Goal: Task Accomplishment & Management: Complete application form

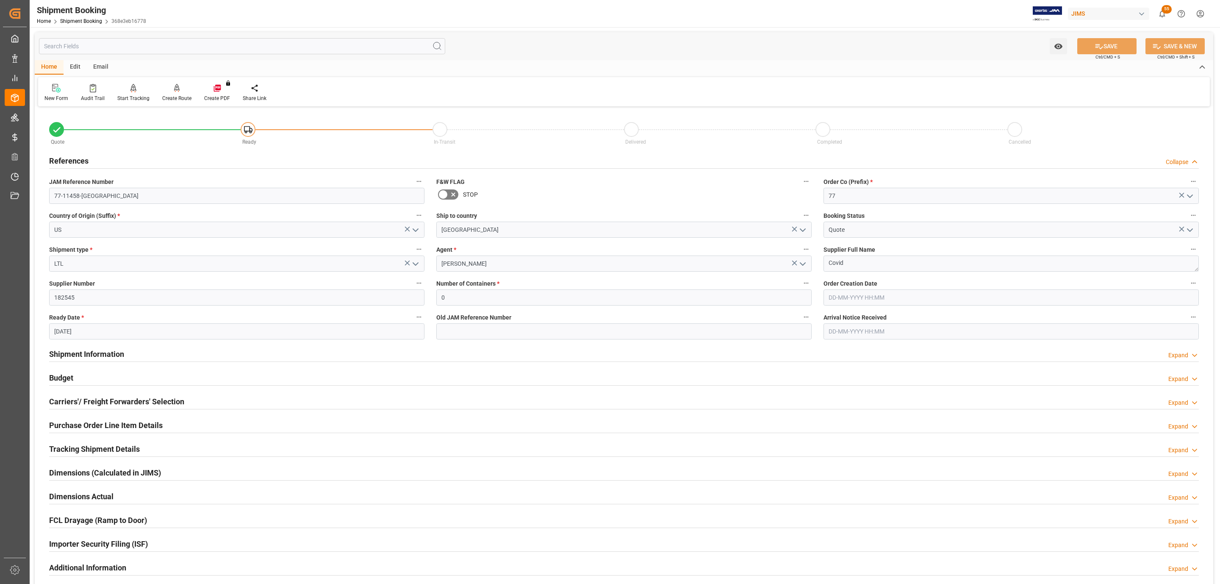
click at [141, 374] on div "Budget Expand" at bounding box center [624, 377] width 1150 height 16
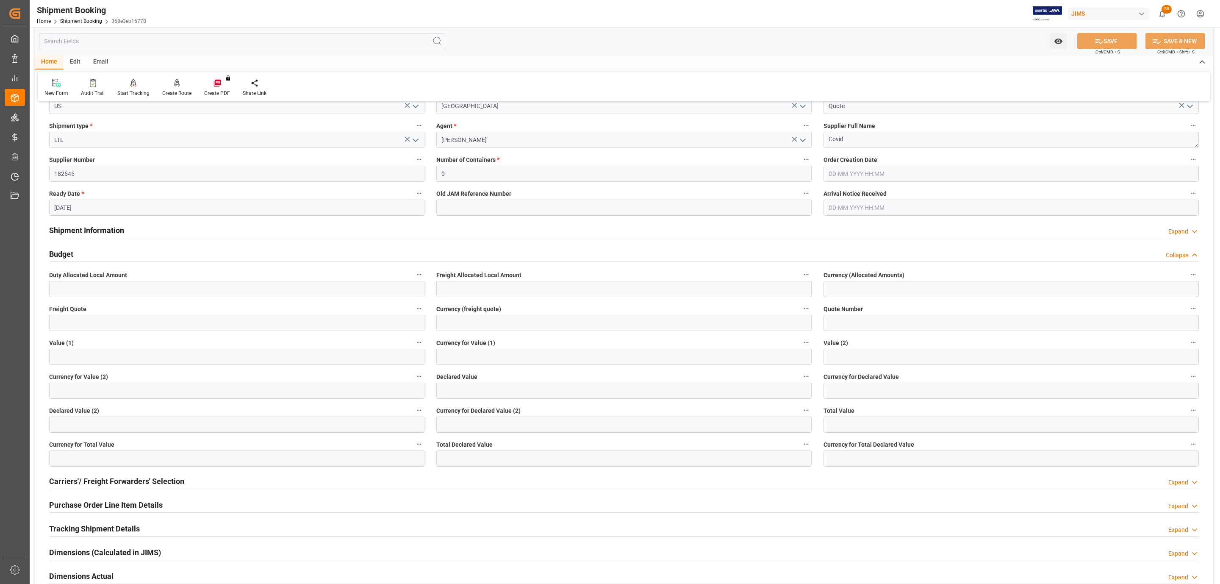
scroll to position [127, 0]
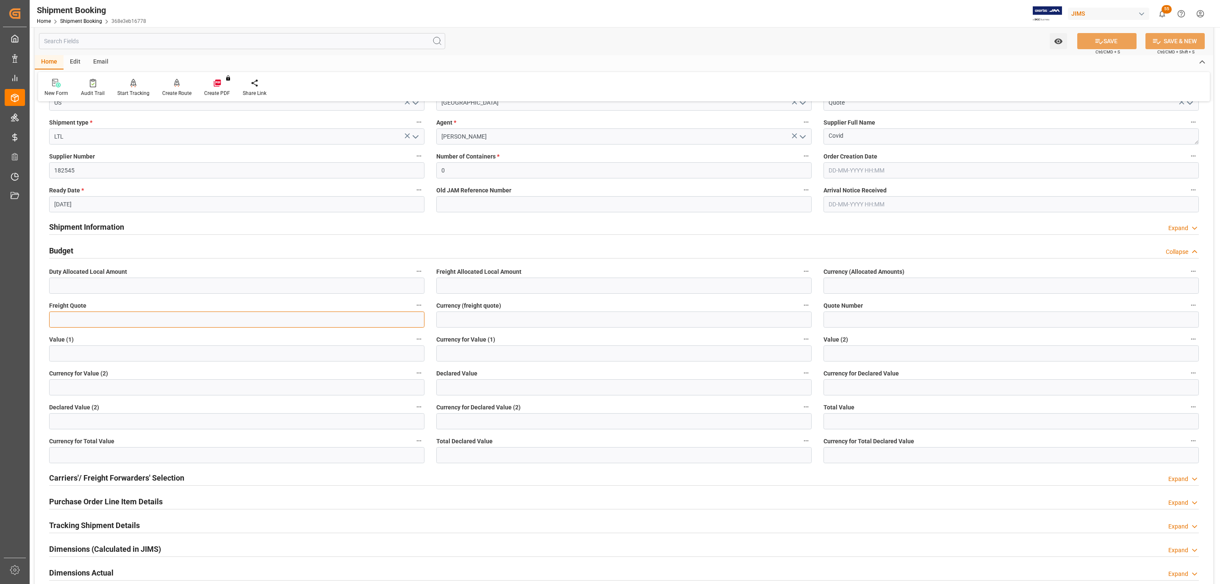
click at [85, 320] on input "text" at bounding box center [236, 319] width 375 height 16
type input "90"
type input "USD"
click at [1093, 29] on div "Watch Option SAVE Ctrl/CMD + S SAVE & NEW Ctrl/CMD + Shift + S" at bounding box center [624, 41] width 1179 height 28
click at [1095, 39] on icon at bounding box center [1099, 41] width 9 height 9
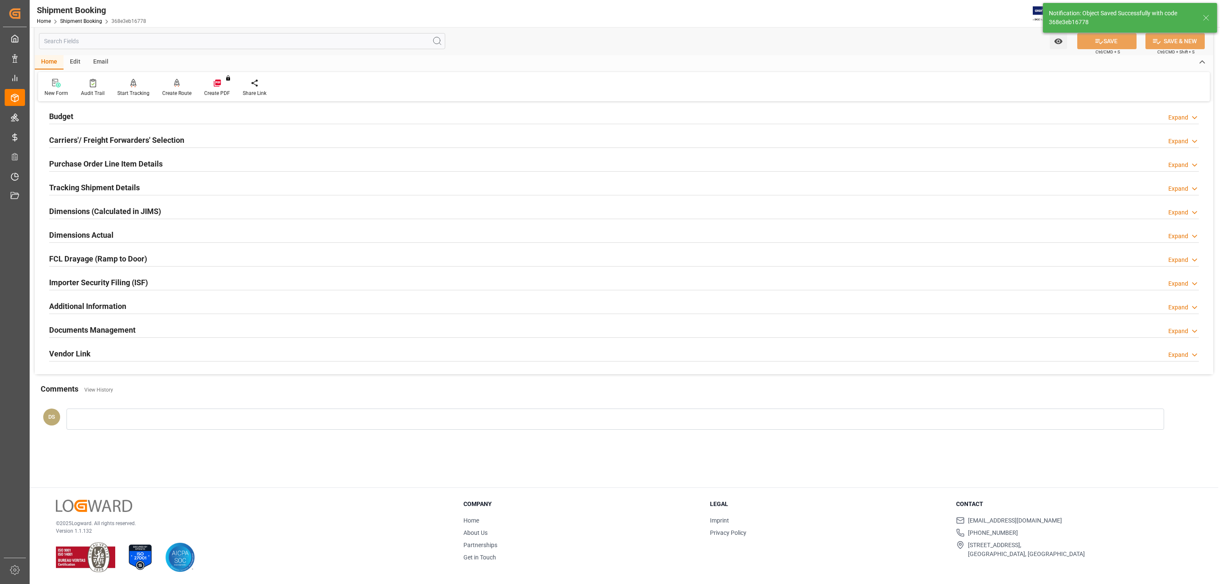
scroll to position [92, 0]
click at [82, 324] on div "Documents Management" at bounding box center [92, 329] width 86 height 16
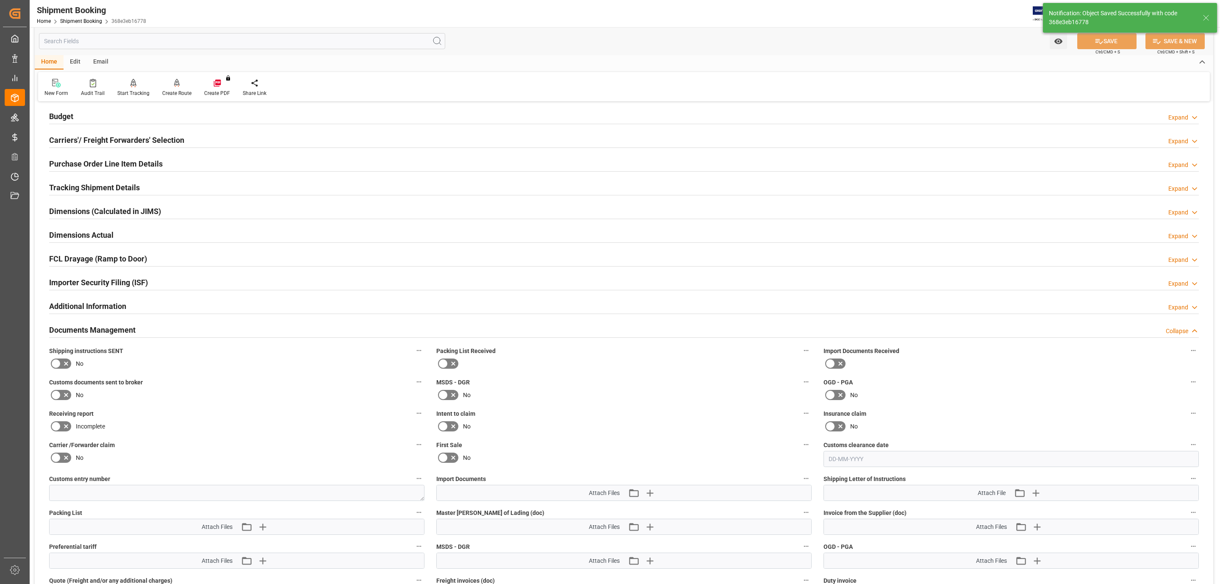
scroll to position [127, 0]
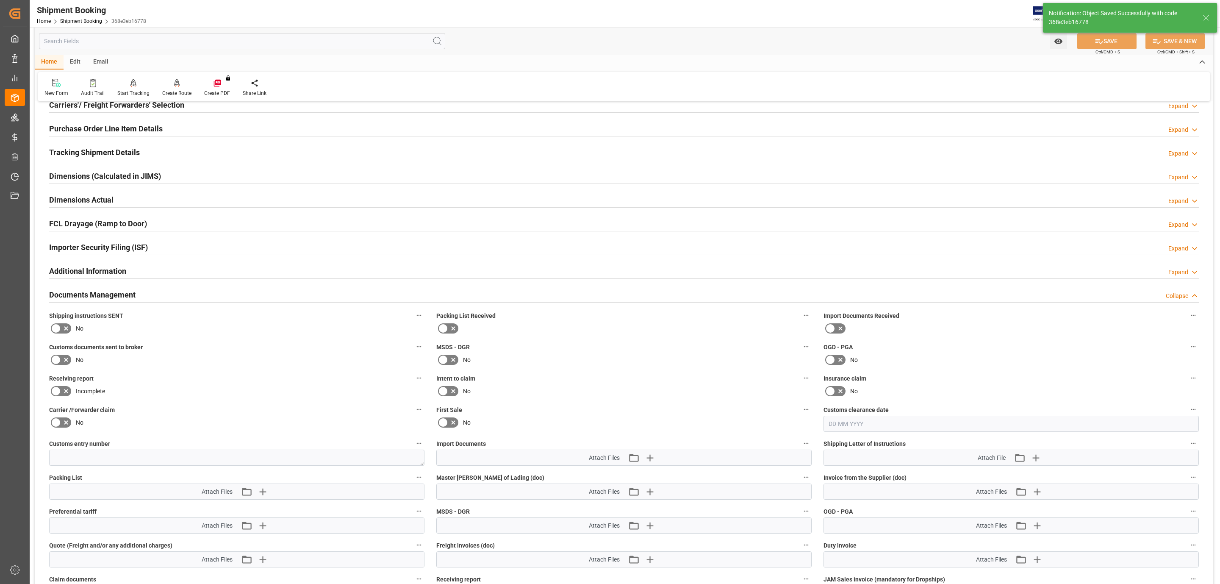
click at [61, 333] on icon at bounding box center [66, 328] width 10 height 10
click at [0, 0] on input "checkbox" at bounding box center [0, 0] width 0 height 0
click at [1124, 46] on button "SAVE" at bounding box center [1107, 41] width 59 height 16
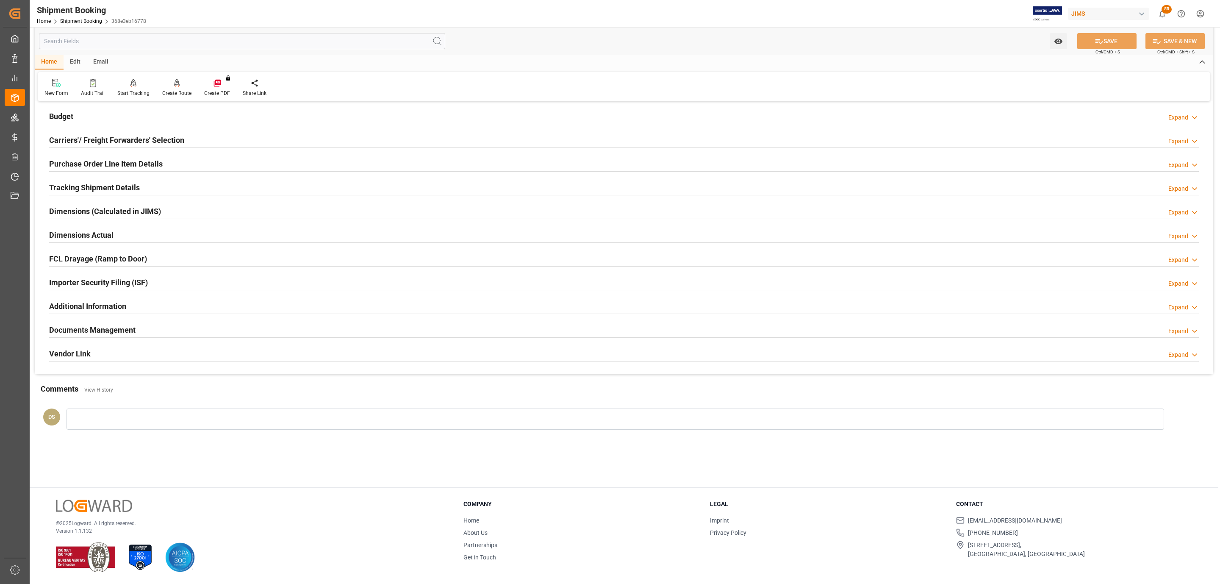
scroll to position [92, 0]
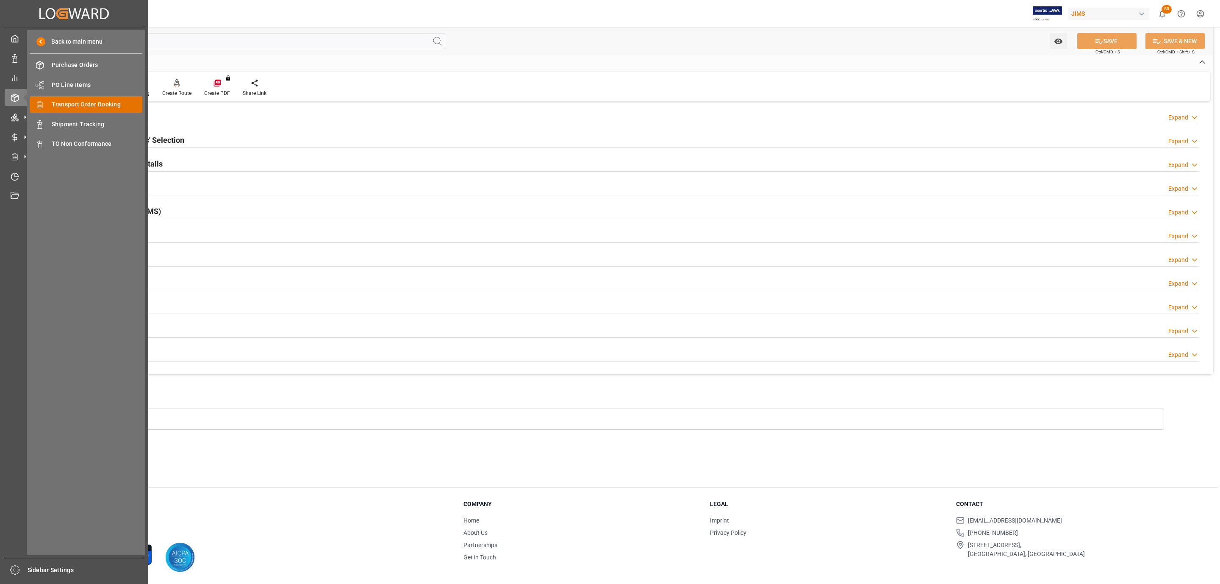
click at [92, 103] on span "Transport Order Booking" at bounding box center [97, 104] width 91 height 9
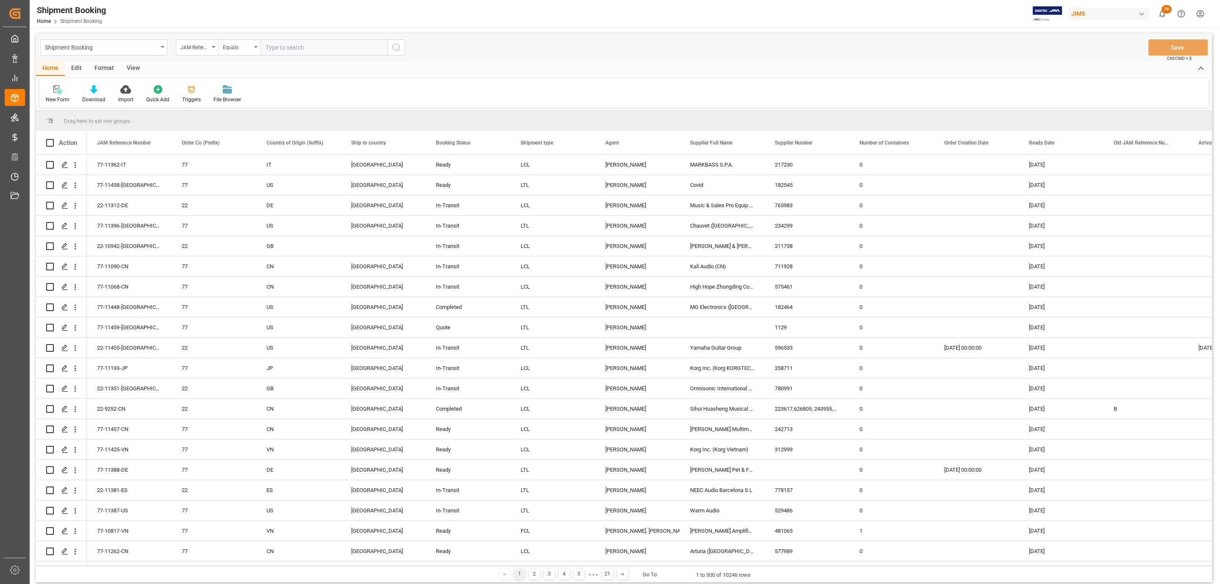
click at [294, 46] on input "text" at bounding box center [324, 47] width 127 height 16
paste input "77-11458-US"
type input "77-11458-US"
click at [395, 44] on circle "search button" at bounding box center [396, 47] width 7 height 7
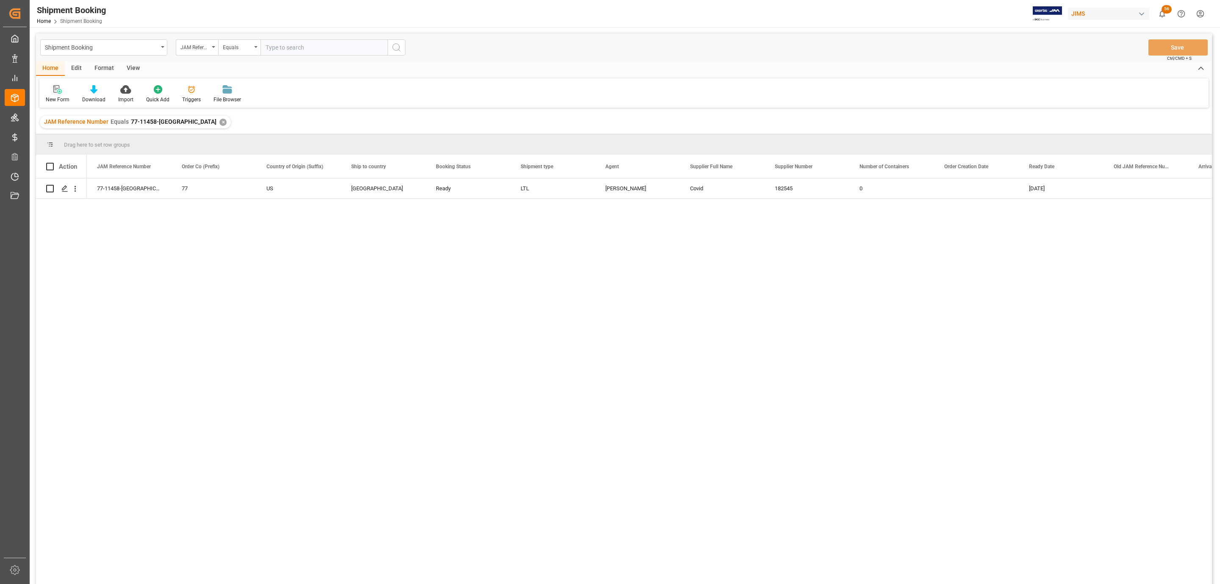
click at [58, 94] on div "New Form" at bounding box center [57, 94] width 36 height 19
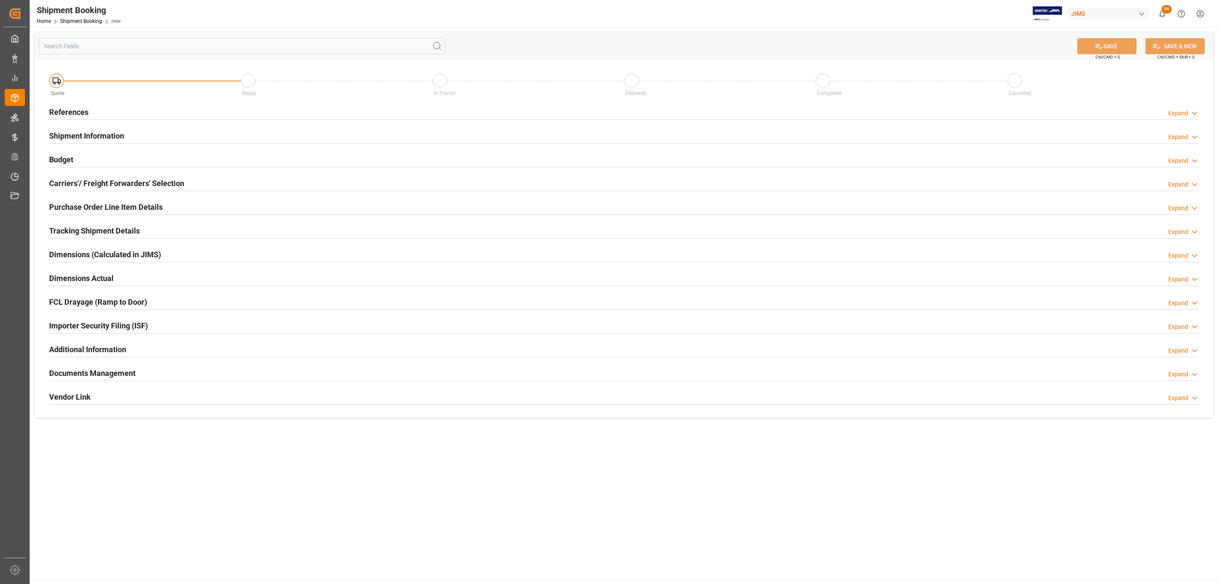
click at [69, 108] on h2 "References" at bounding box center [68, 111] width 39 height 11
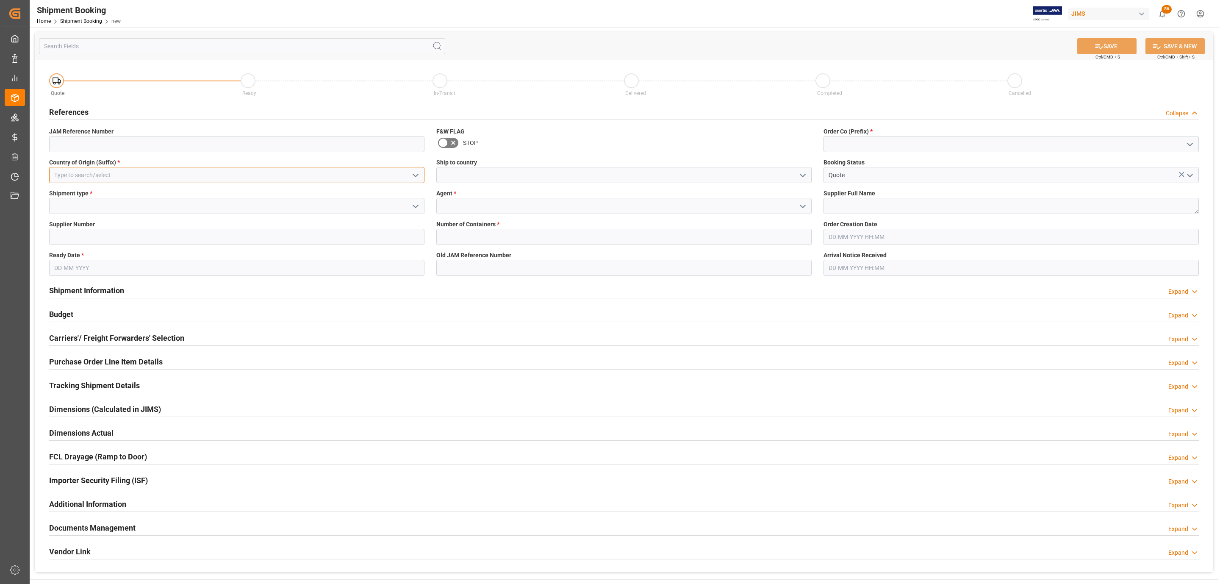
click at [216, 173] on input at bounding box center [236, 175] width 375 height 16
click at [70, 200] on div "CN" at bounding box center [237, 193] width 375 height 19
type input "CN"
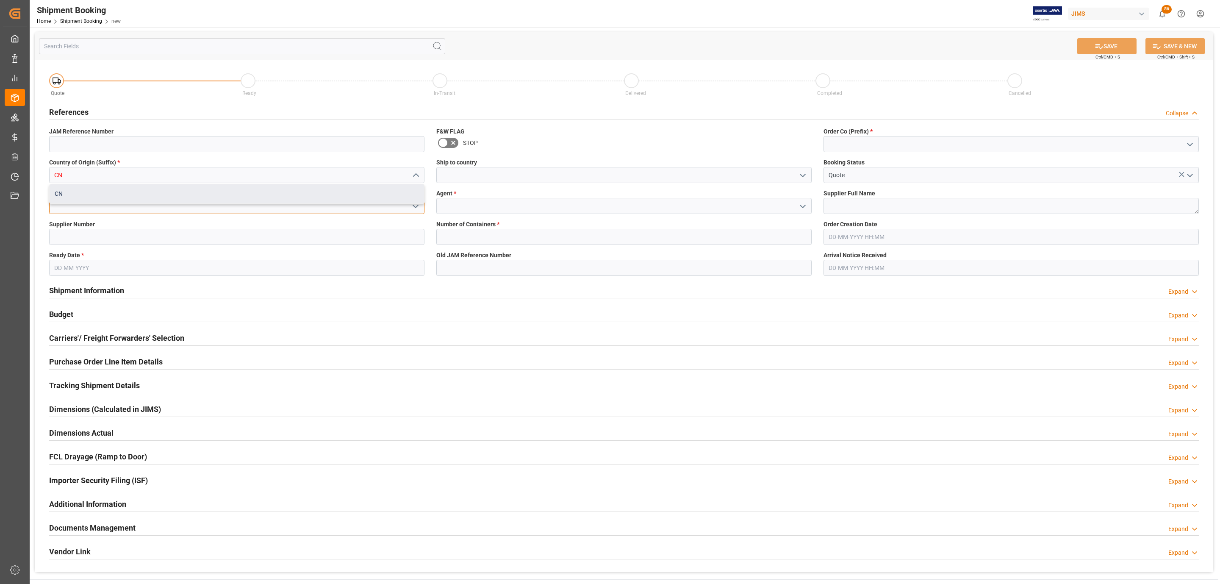
click at [70, 200] on input at bounding box center [236, 206] width 375 height 16
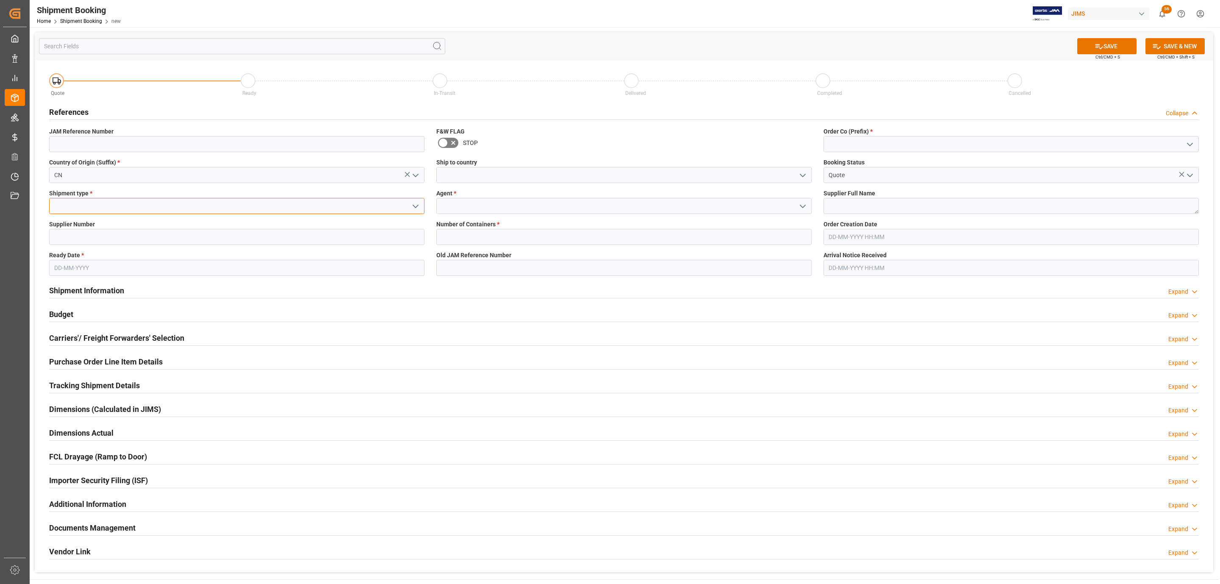
click at [70, 200] on input at bounding box center [236, 206] width 375 height 16
click at [413, 205] on polyline "open menu" at bounding box center [415, 206] width 5 height 3
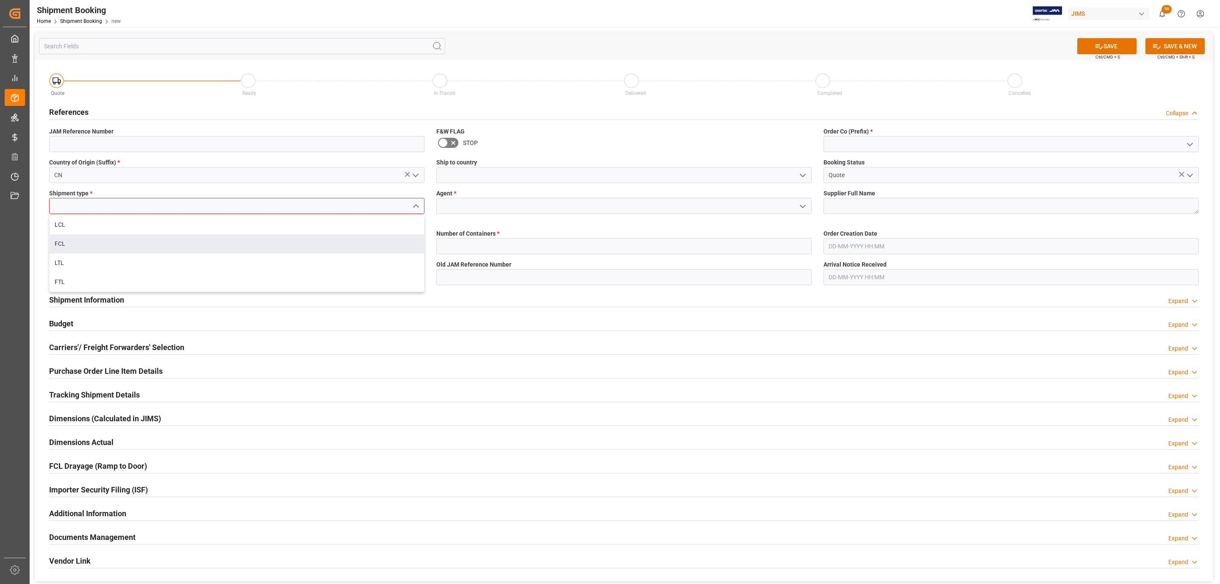
click at [82, 238] on div "FCL" at bounding box center [237, 243] width 375 height 19
type input "FCL"
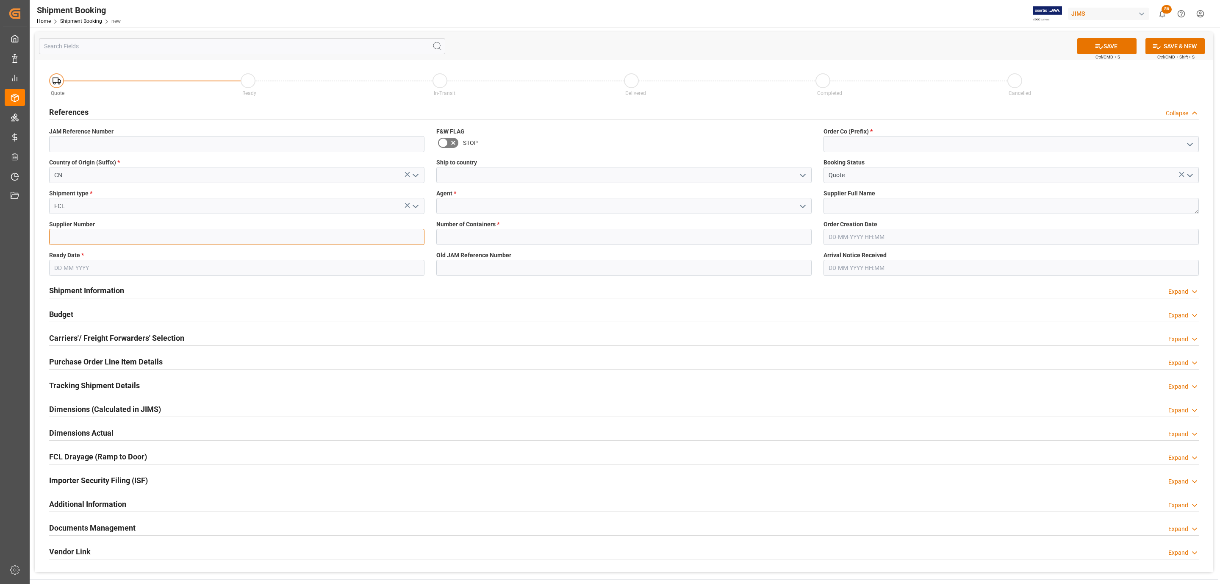
click at [81, 238] on input at bounding box center [236, 237] width 375 height 16
click at [70, 270] on input "text" at bounding box center [236, 268] width 375 height 16
click at [74, 312] on div "29 30 1 2 3 4 5" at bounding box center [110, 319] width 116 height 17
drag, startPoint x: 95, startPoint y: 389, endPoint x: 108, endPoint y: 384, distance: 14.1
click at [108, 384] on div "27 28 29 30 31 1 2" at bounding box center [110, 386] width 116 height 17
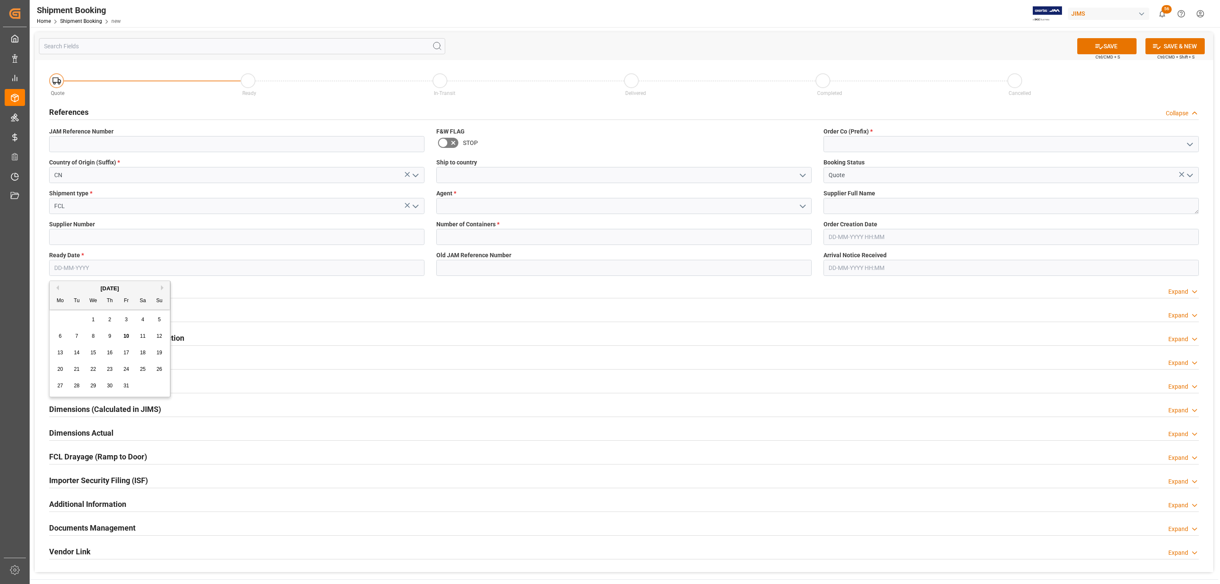
click at [108, 384] on span "30" at bounding box center [110, 386] width 6 height 6
type input "[DATE]"
click at [805, 178] on icon "open menu" at bounding box center [803, 175] width 10 height 10
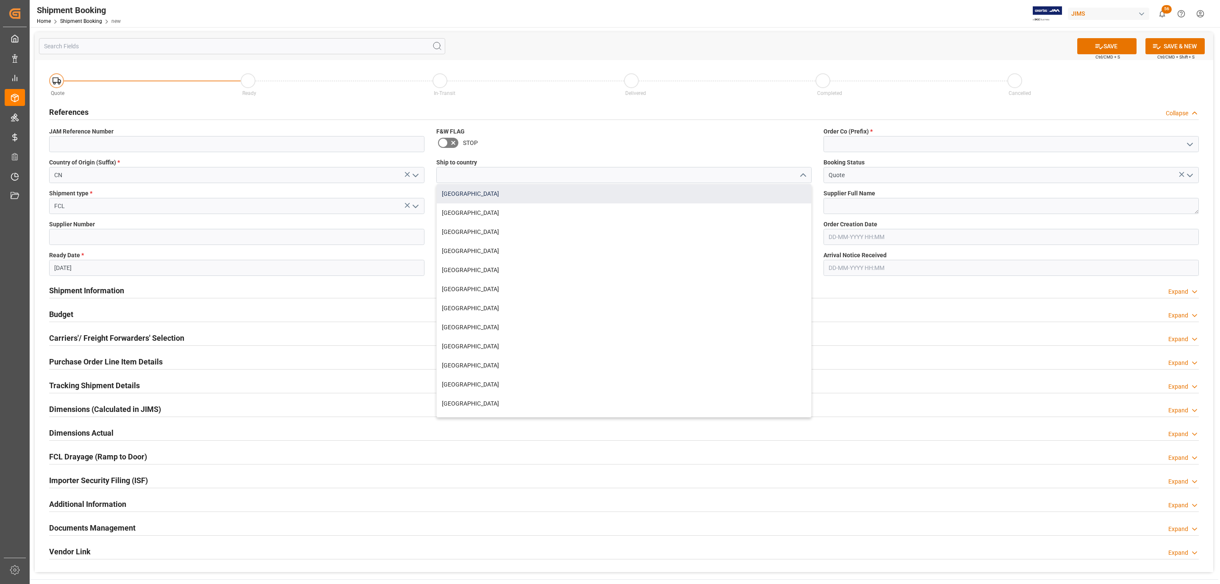
click at [566, 194] on div "[GEOGRAPHIC_DATA]" at bounding box center [624, 193] width 375 height 19
type input "[GEOGRAPHIC_DATA]"
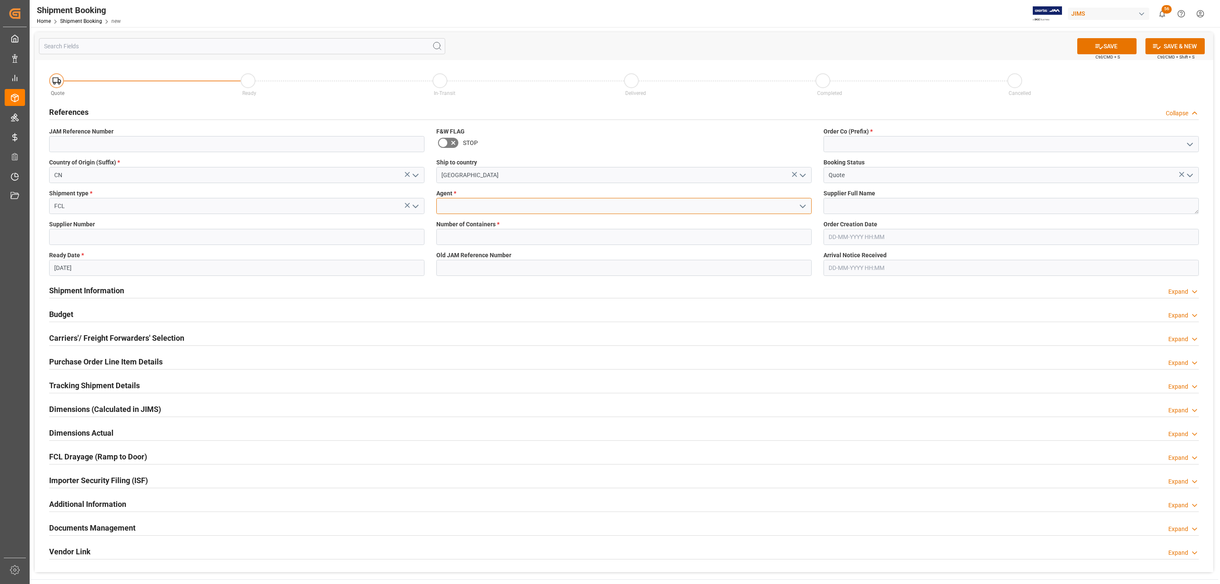
click at [810, 205] on input at bounding box center [623, 206] width 375 height 16
click at [806, 207] on icon "open menu" at bounding box center [803, 206] width 10 height 10
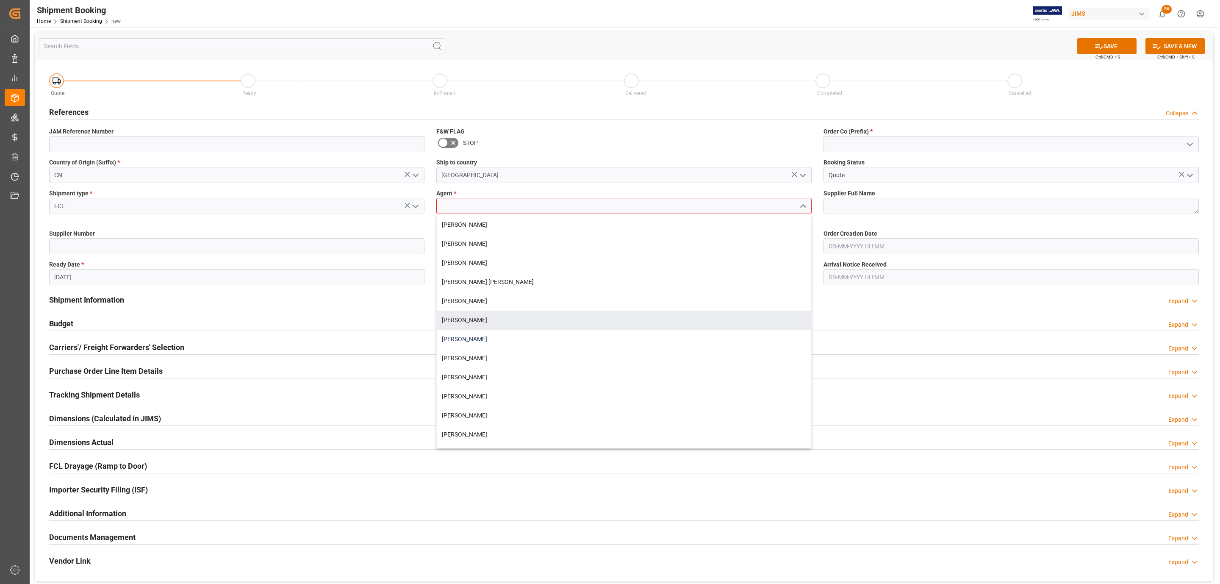
click at [476, 332] on div "[PERSON_NAME]" at bounding box center [624, 339] width 375 height 19
type input "[PERSON_NAME]"
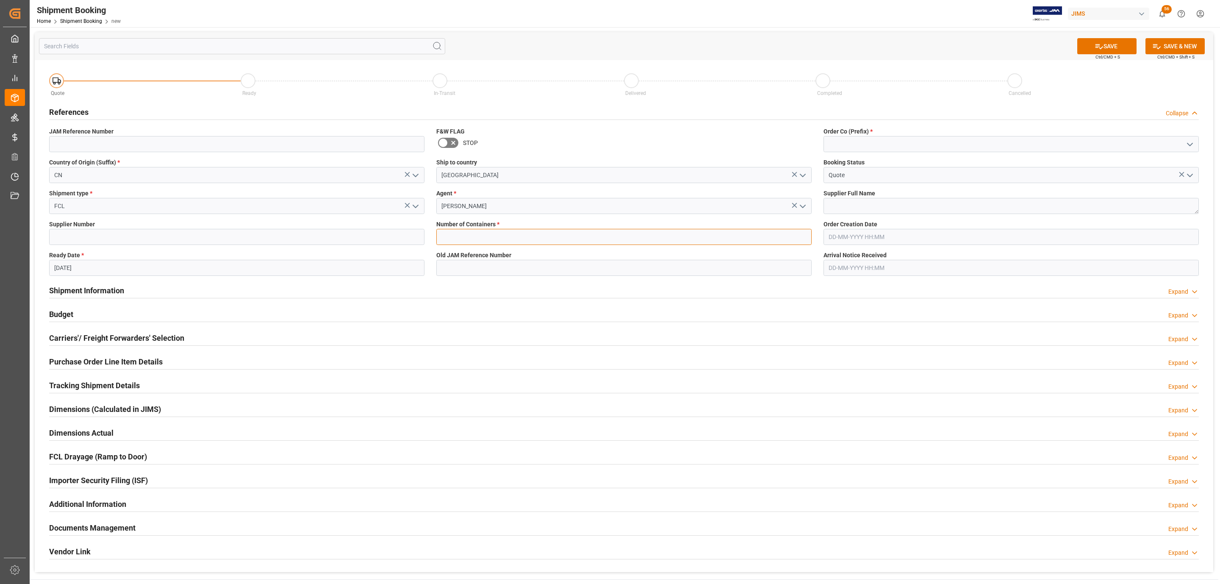
click at [463, 239] on input "text" at bounding box center [623, 237] width 375 height 16
type input "0"
click at [1192, 145] on icon "open menu" at bounding box center [1190, 144] width 10 height 10
click at [935, 175] on div "77" at bounding box center [1011, 181] width 375 height 19
type input "77"
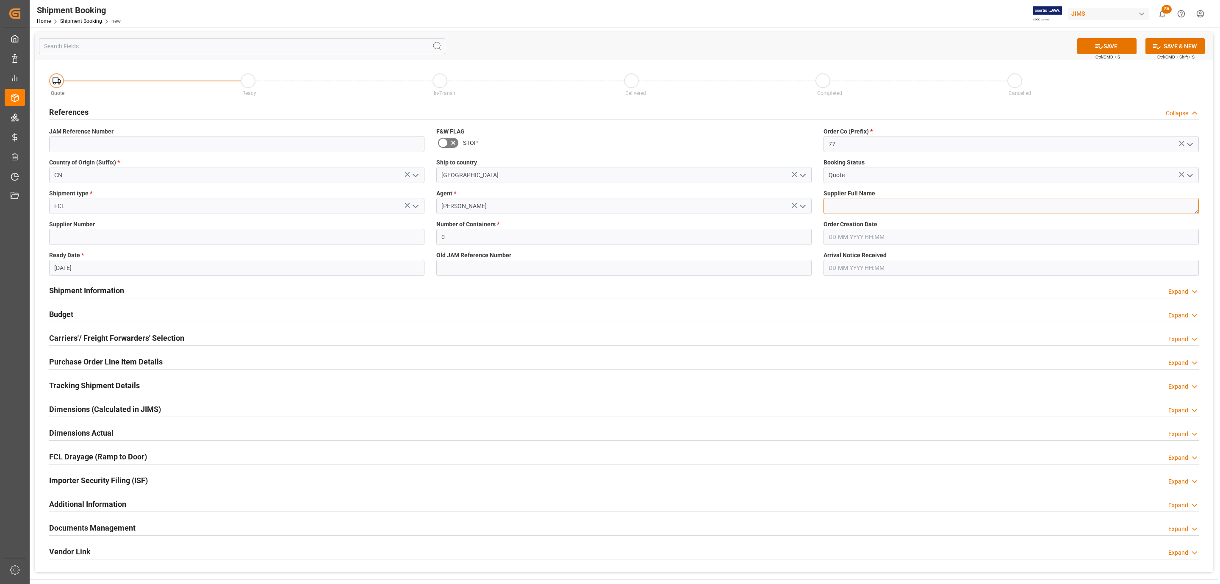
click at [847, 206] on textarea at bounding box center [1011, 206] width 375 height 16
type textarea "Chauvet China"
click at [1122, 50] on button "SAVE" at bounding box center [1107, 46] width 59 height 16
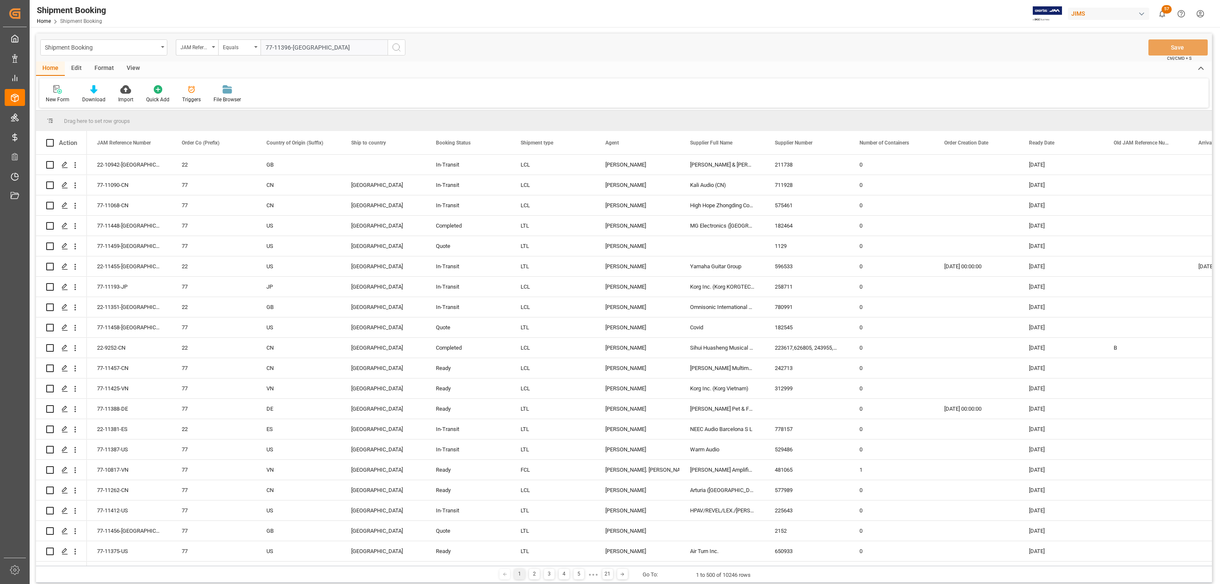
type input "77-11396-[GEOGRAPHIC_DATA]"
click at [402, 50] on button "search button" at bounding box center [397, 47] width 18 height 16
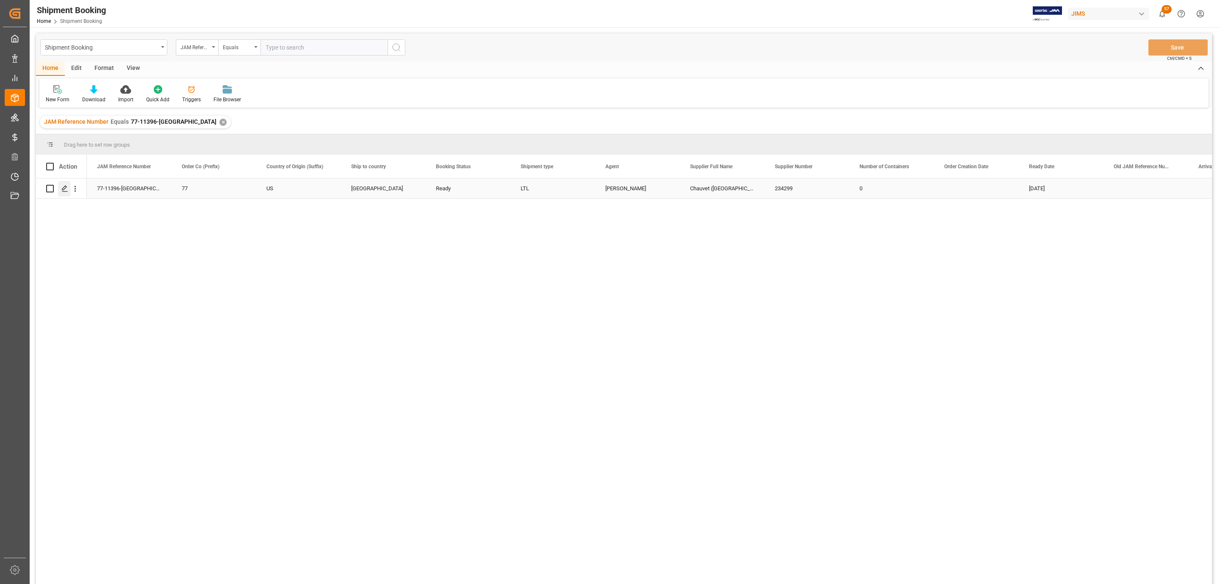
click at [65, 194] on div "Press SPACE to select this row." at bounding box center [64, 189] width 13 height 16
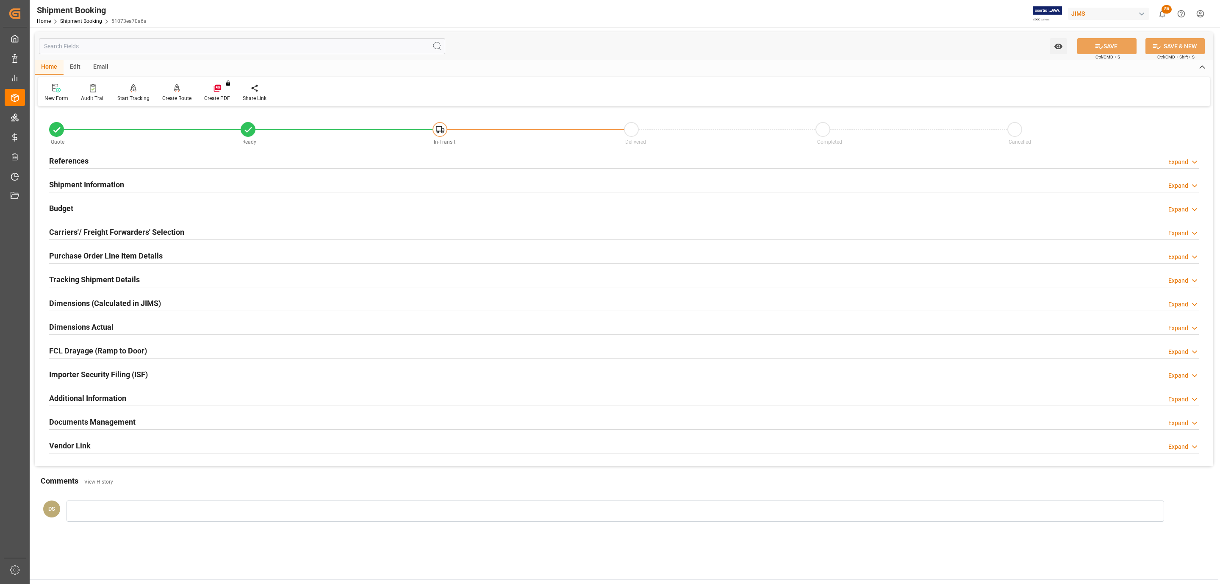
click at [111, 281] on h2 "Tracking Shipment Details" at bounding box center [94, 279] width 91 height 11
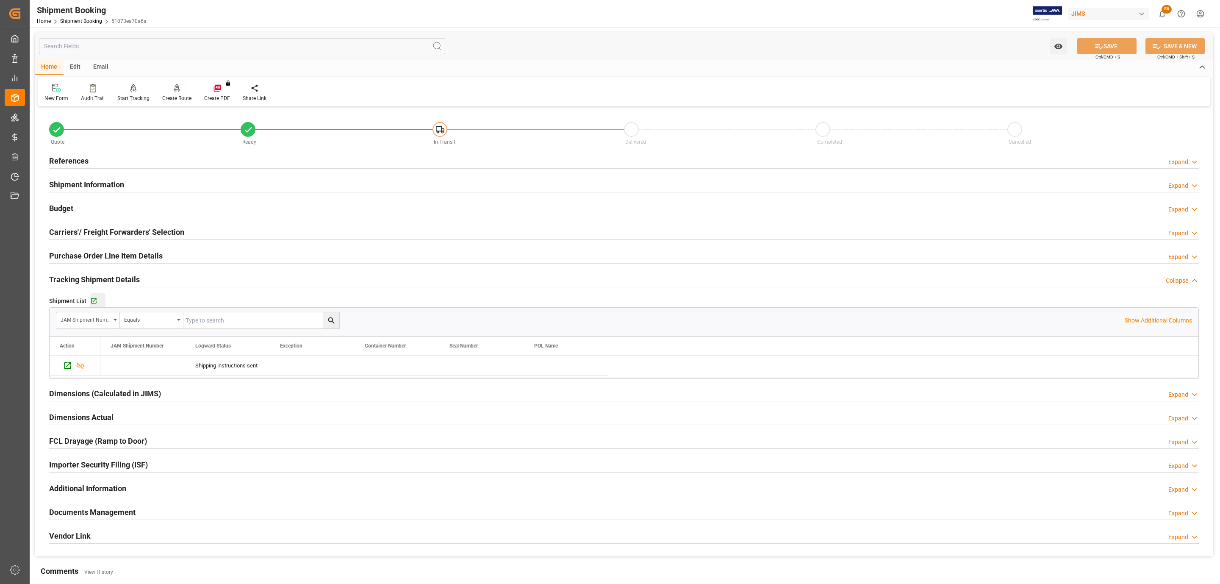
click at [97, 299] on div "Go to Shipment Tracking Grid" at bounding box center [97, 300] width 15 height 7
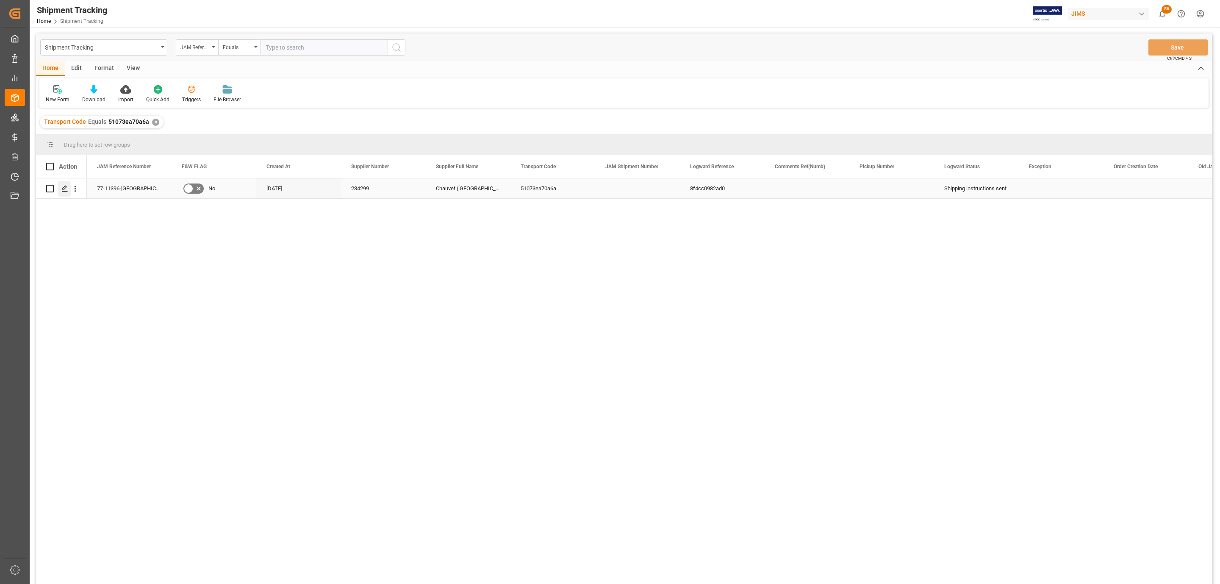
click at [60, 191] on div "Press SPACE to select this row." at bounding box center [64, 189] width 13 height 16
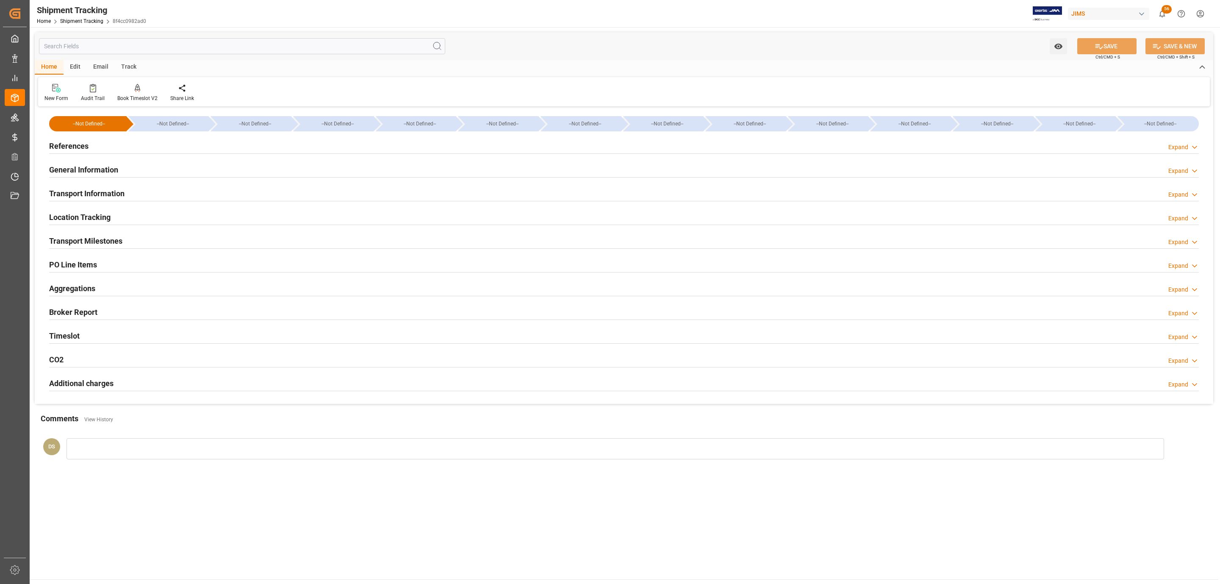
click at [106, 247] on h2 "Transport Milestones" at bounding box center [85, 240] width 73 height 11
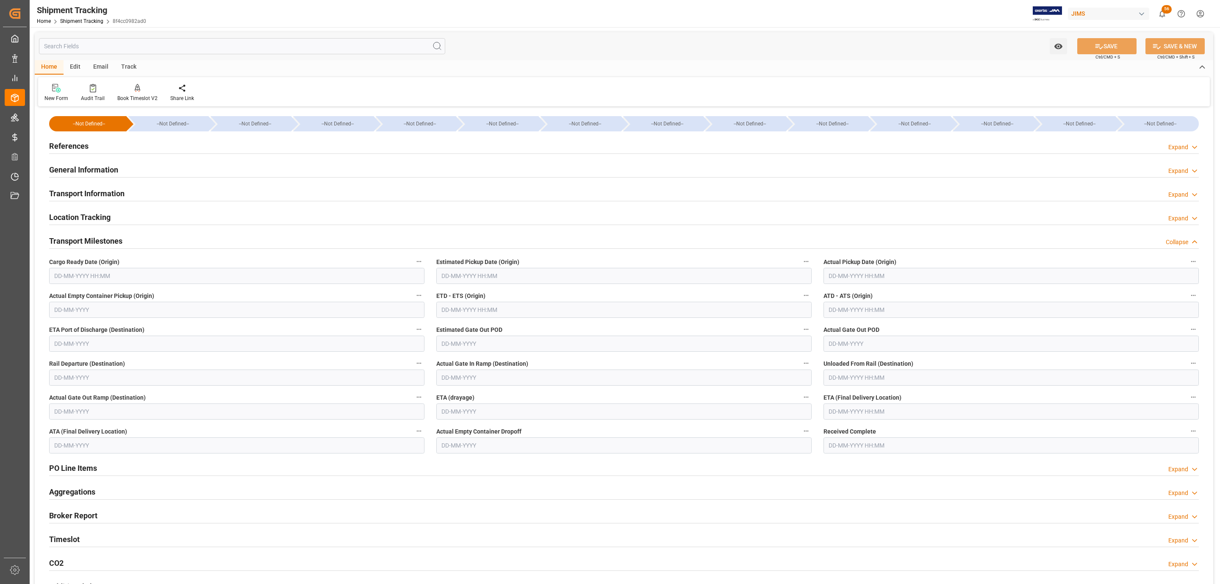
click at [88, 276] on input "text" at bounding box center [236, 276] width 375 height 16
click at [106, 347] on div "9" at bounding box center [110, 345] width 11 height 10
type input "[DATE] 00:00"
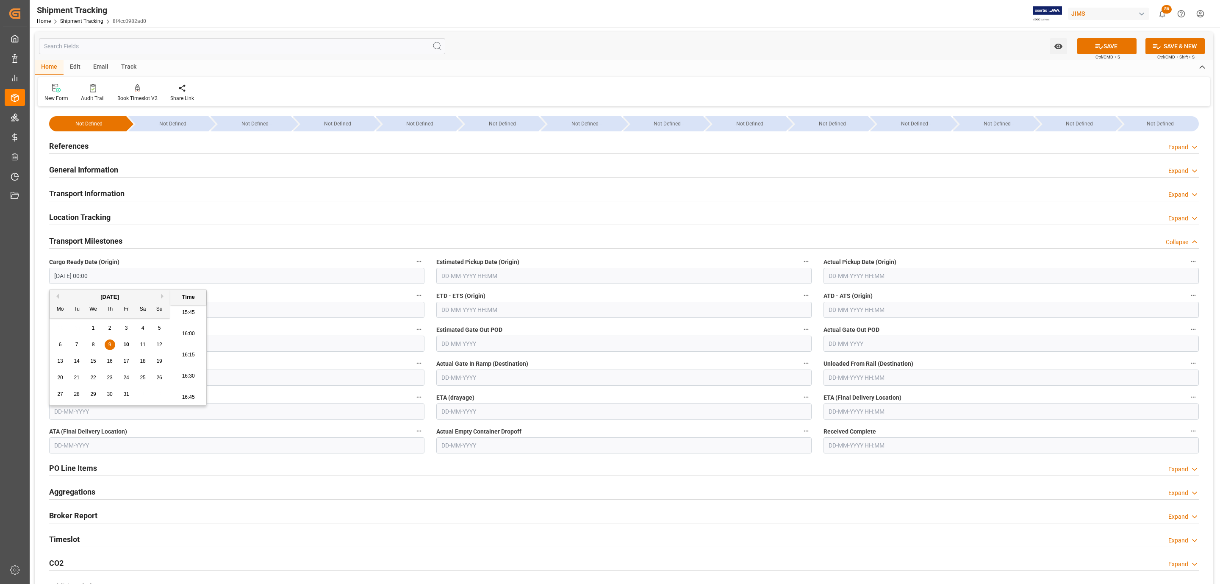
click at [468, 282] on input "text" at bounding box center [623, 276] width 375 height 16
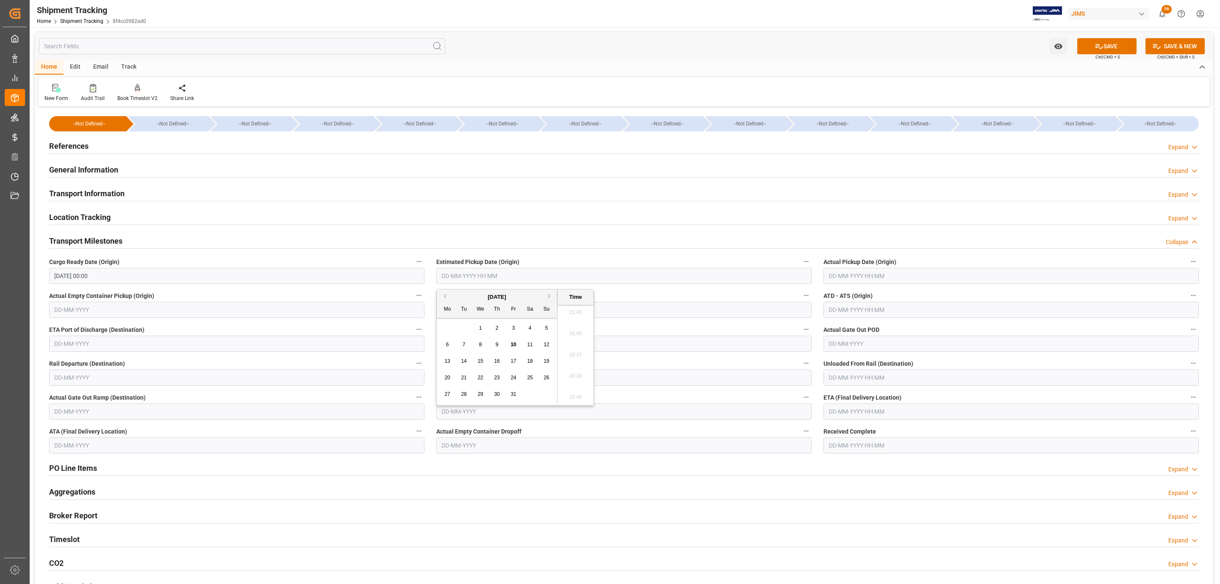
click at [468, 297] on div "October 2025" at bounding box center [497, 297] width 120 height 8
click at [511, 344] on span "10" at bounding box center [514, 345] width 6 height 6
type input "10-10-2025 00:00"
click at [845, 276] on input "text" at bounding box center [1011, 276] width 375 height 16
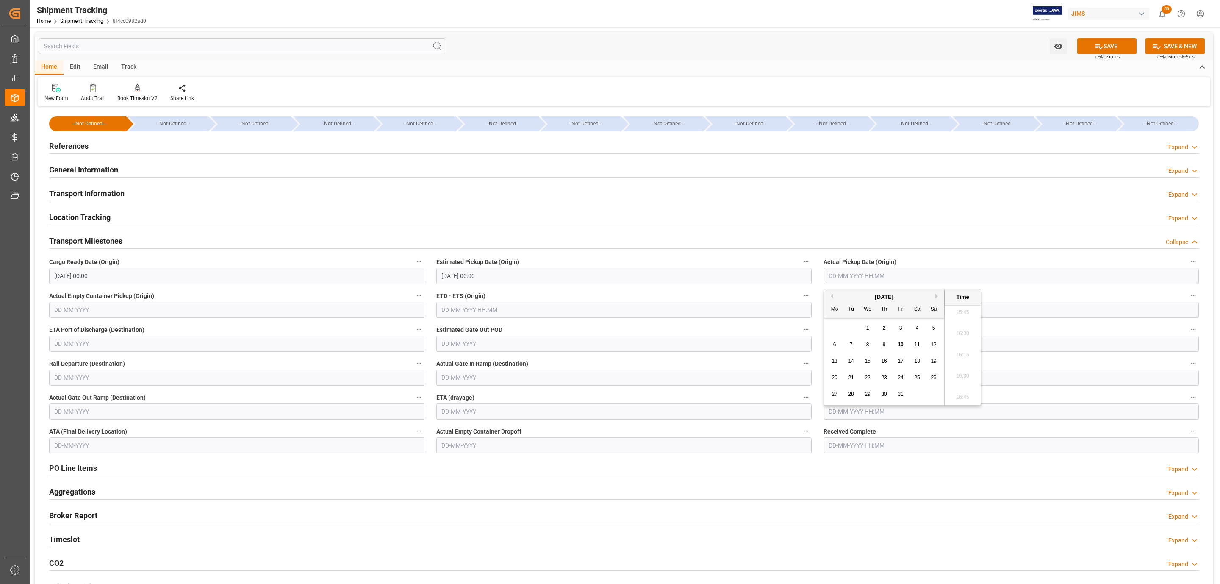
click at [855, 301] on div "Mo Tu We Th Fr Sa Su" at bounding box center [884, 309] width 120 height 17
click at [900, 346] on span "10" at bounding box center [901, 345] width 6 height 6
type input "10-10-2025 00:00"
click at [495, 231] on div "Transport Milestones Collapse" at bounding box center [624, 241] width 1162 height 24
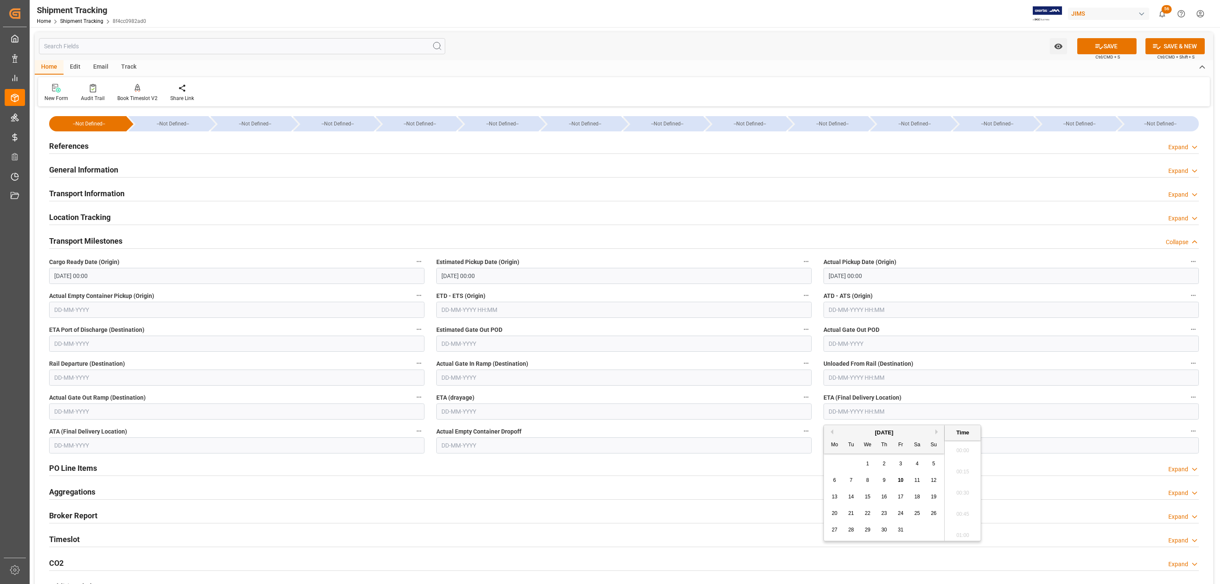
click at [852, 412] on input "text" at bounding box center [1011, 411] width 375 height 16
click at [844, 466] on div "29 30 1 2 3 4 5" at bounding box center [885, 464] width 116 height 17
click at [884, 496] on span "16" at bounding box center [884, 497] width 6 height 6
type input "16-10-2025 00:00"
click at [1106, 41] on button "SAVE" at bounding box center [1107, 46] width 59 height 16
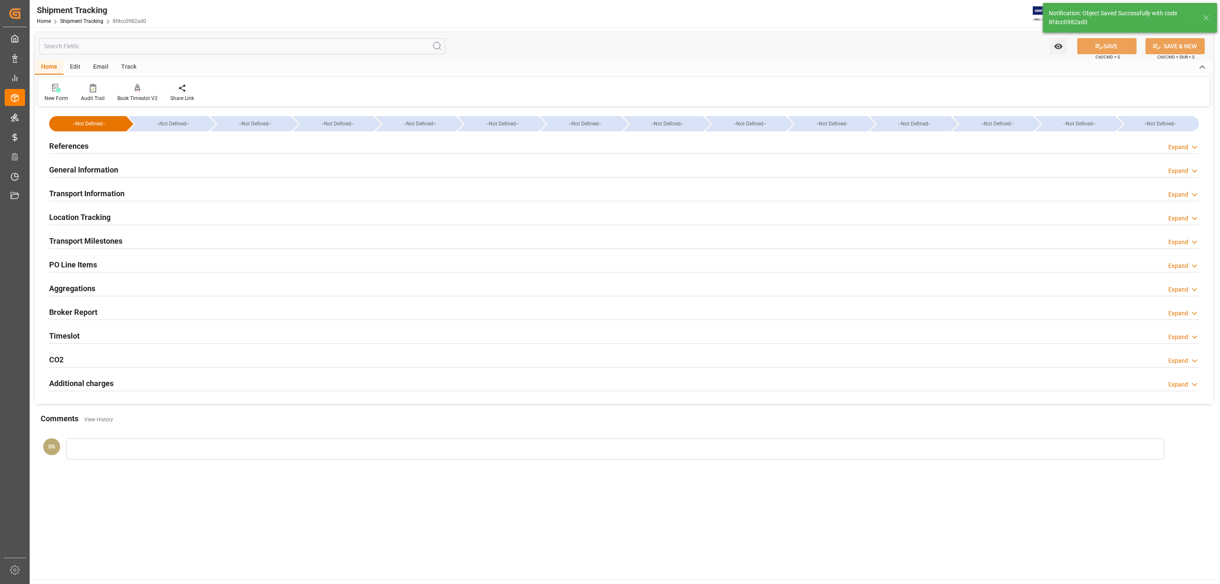
click at [183, 150] on div "References Expand" at bounding box center [624, 145] width 1150 height 16
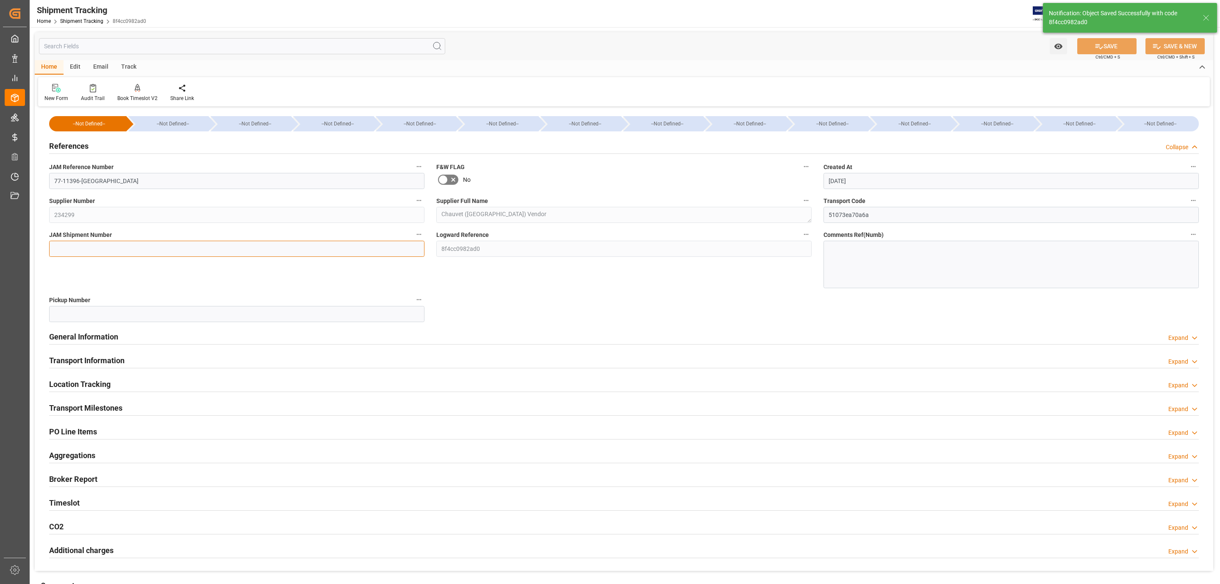
click at [72, 250] on input at bounding box center [236, 249] width 375 height 16
paste input "73383"
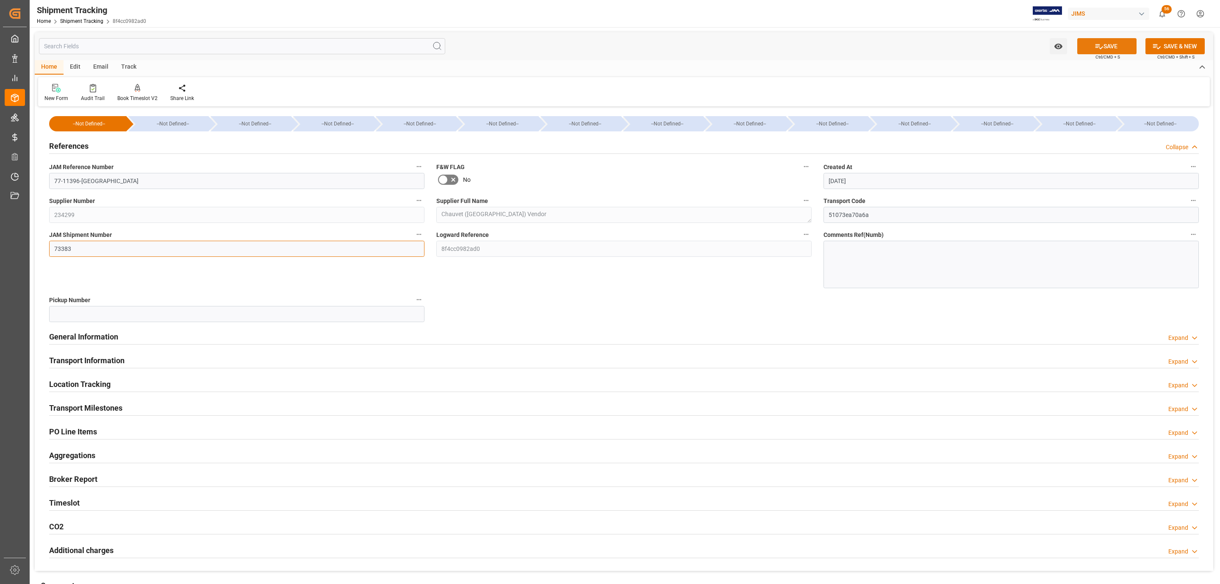
type input "73383"
click at [1110, 51] on button "SAVE" at bounding box center [1107, 46] width 59 height 16
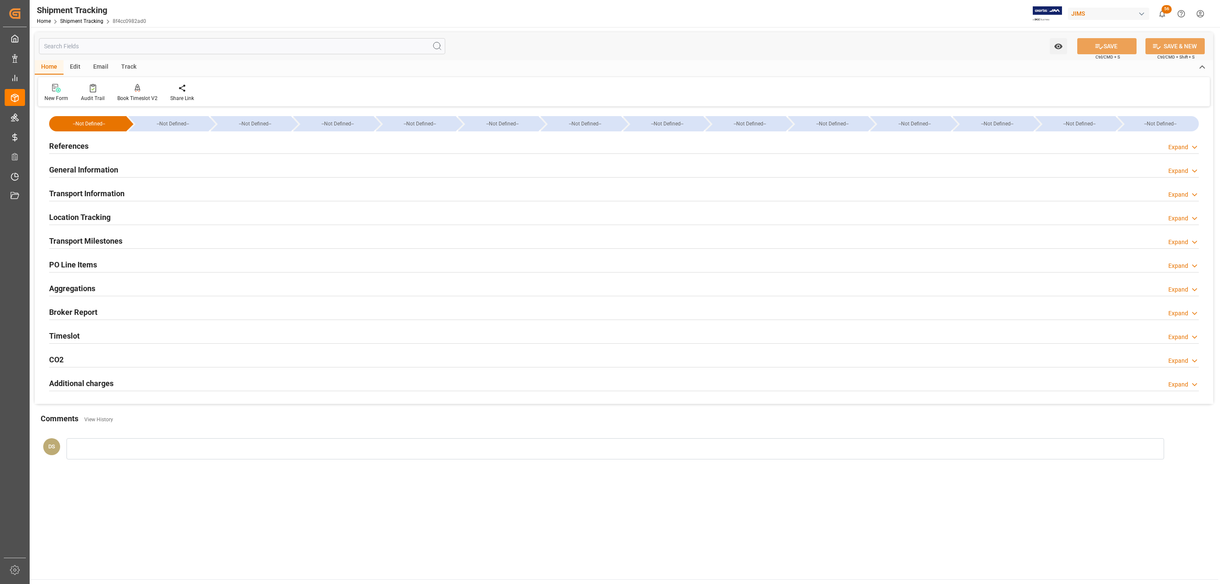
click at [86, 245] on h2 "Transport Milestones" at bounding box center [85, 240] width 73 height 11
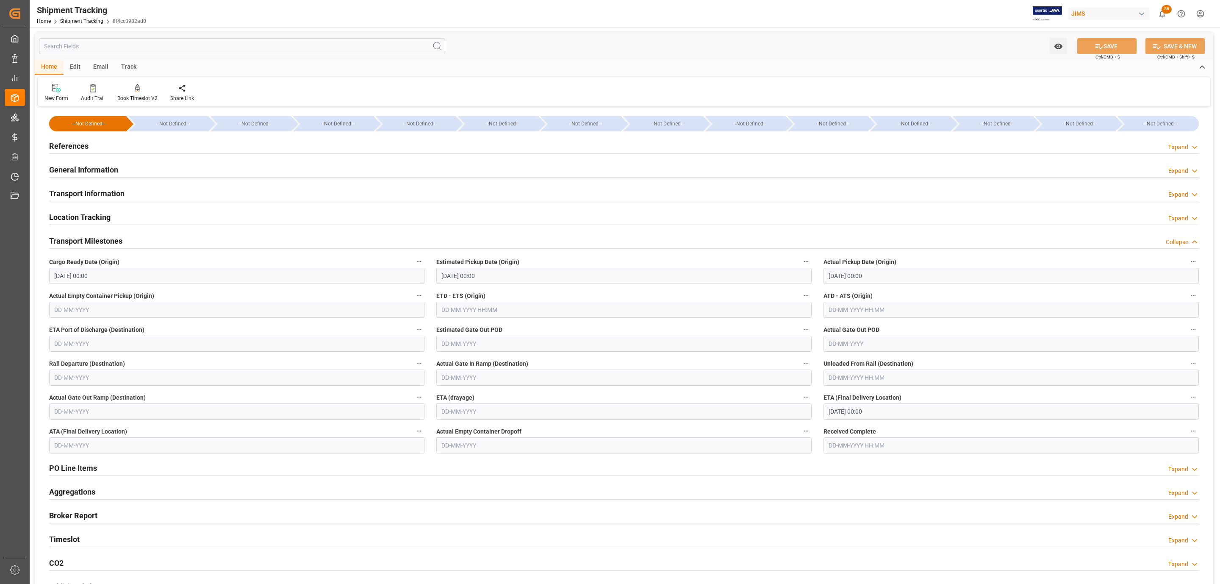
click at [92, 201] on div at bounding box center [624, 201] width 1150 height 0
click at [99, 193] on h2 "Transport Information" at bounding box center [86, 193] width 75 height 11
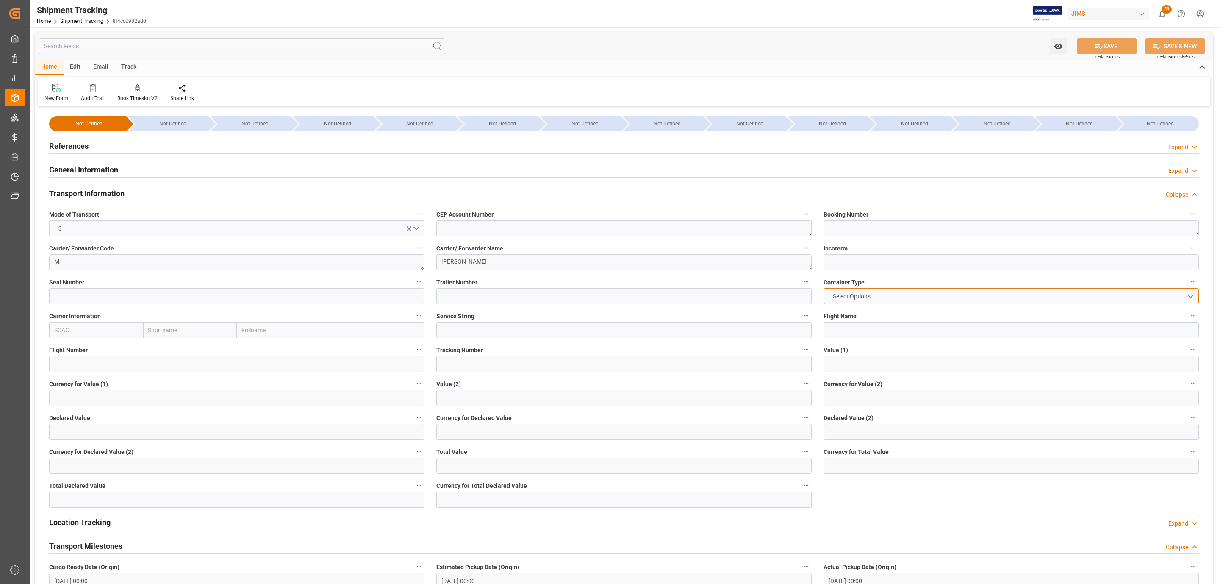
click at [867, 293] on span "Select Options" at bounding box center [852, 296] width 46 height 9
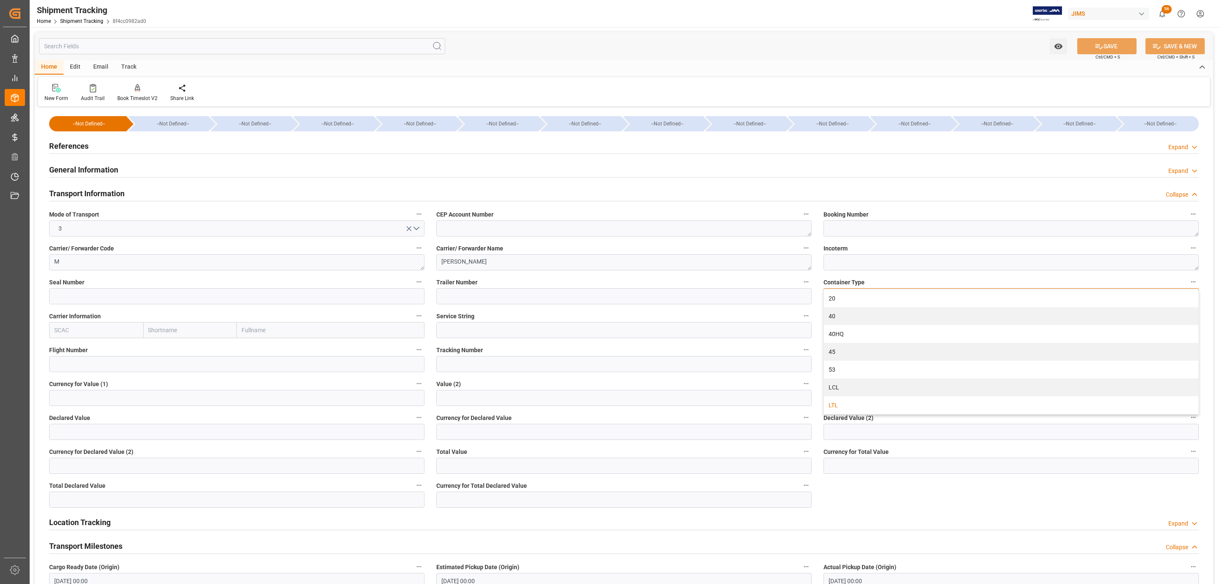
click at [843, 402] on div "LTL" at bounding box center [1011, 405] width 375 height 18
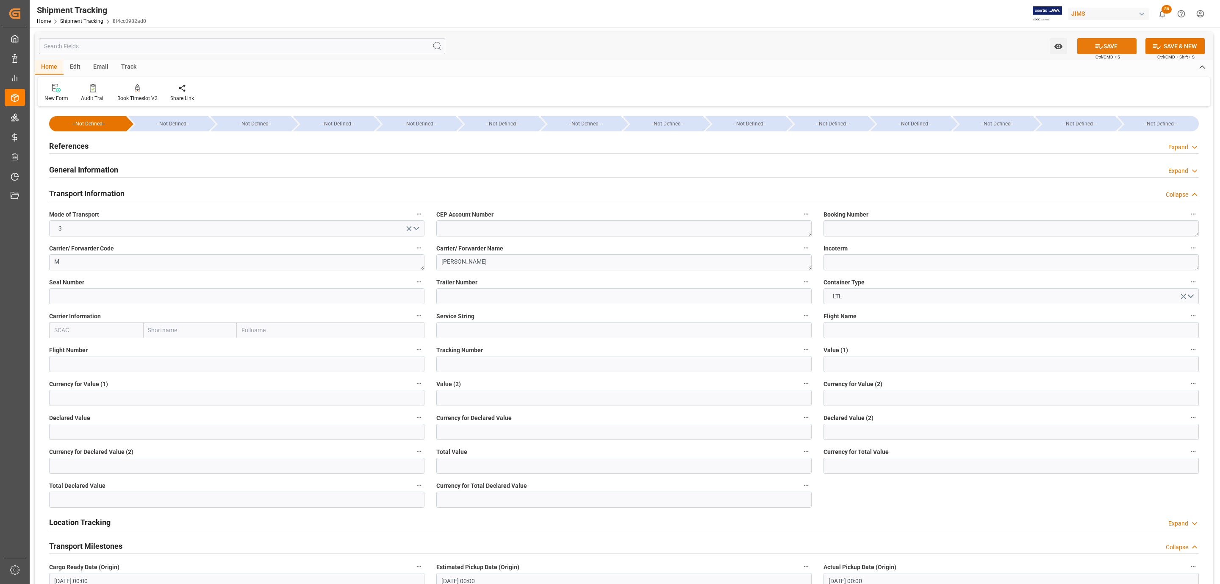
click at [1098, 38] on button "SAVE" at bounding box center [1107, 46] width 59 height 16
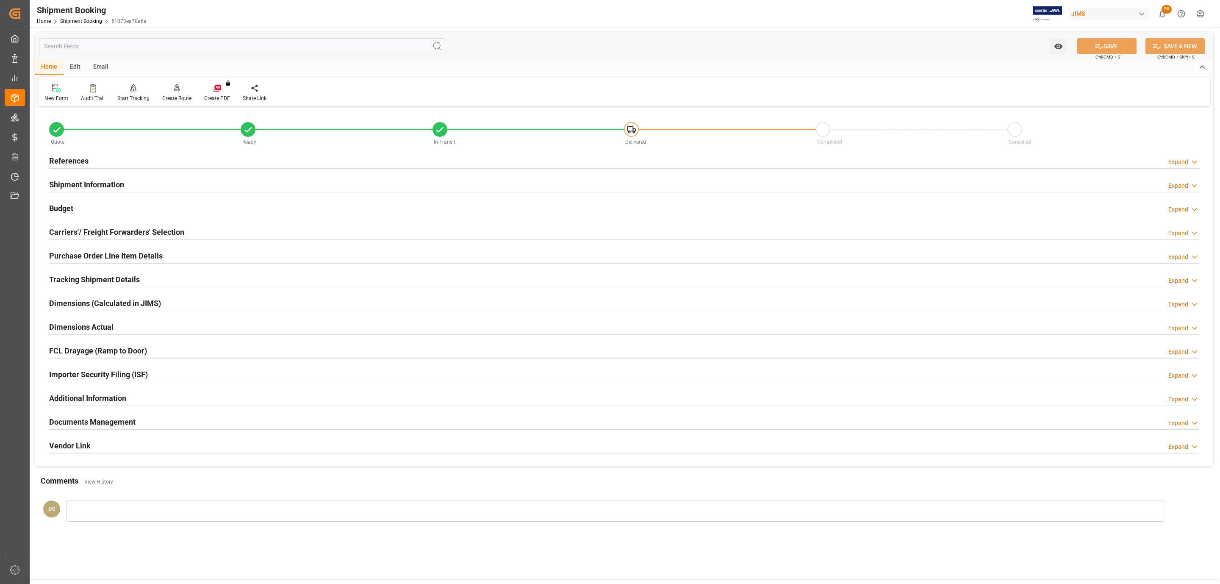
click at [205, 208] on div "Budget Expand" at bounding box center [624, 208] width 1150 height 16
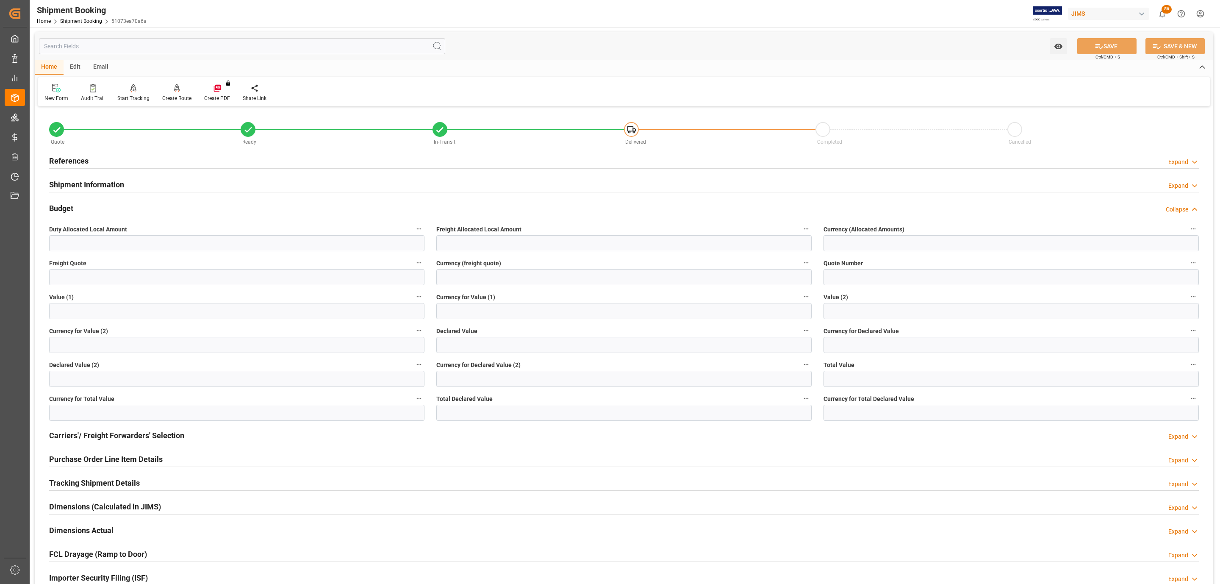
click at [456, 329] on span "Declared Value" at bounding box center [456, 331] width 41 height 9
click at [801, 329] on button "Declared Value" at bounding box center [806, 330] width 11 height 11
click at [456, 341] on div at bounding box center [610, 292] width 1220 height 584
click at [454, 346] on input "text" at bounding box center [623, 345] width 375 height 16
type input "22063.09"
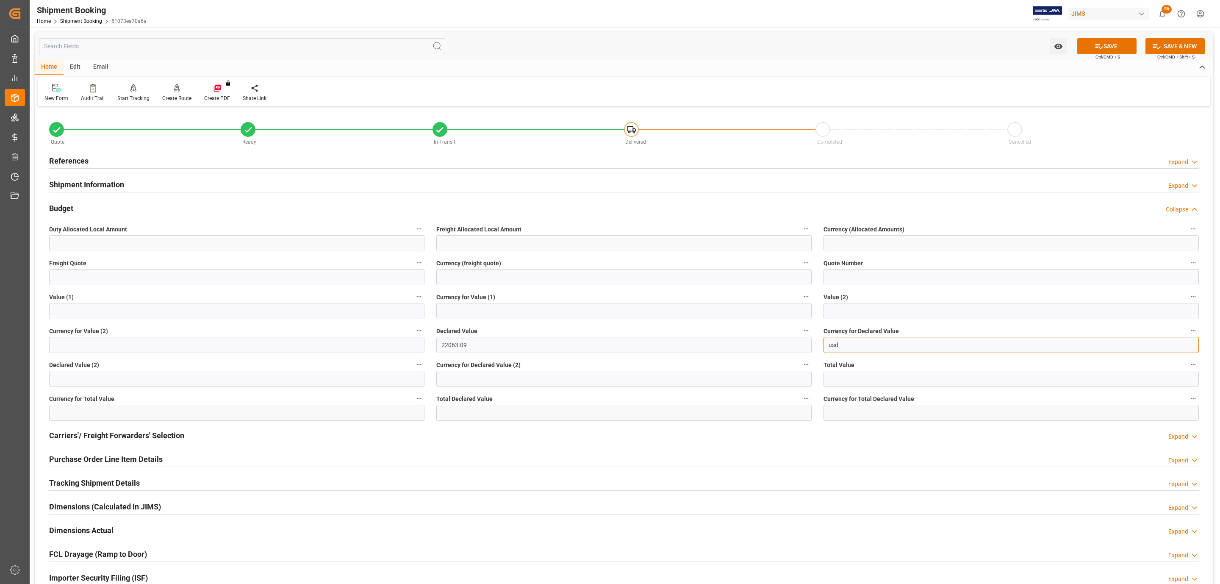
type input "USD"
click at [1098, 45] on icon at bounding box center [1099, 46] width 9 height 9
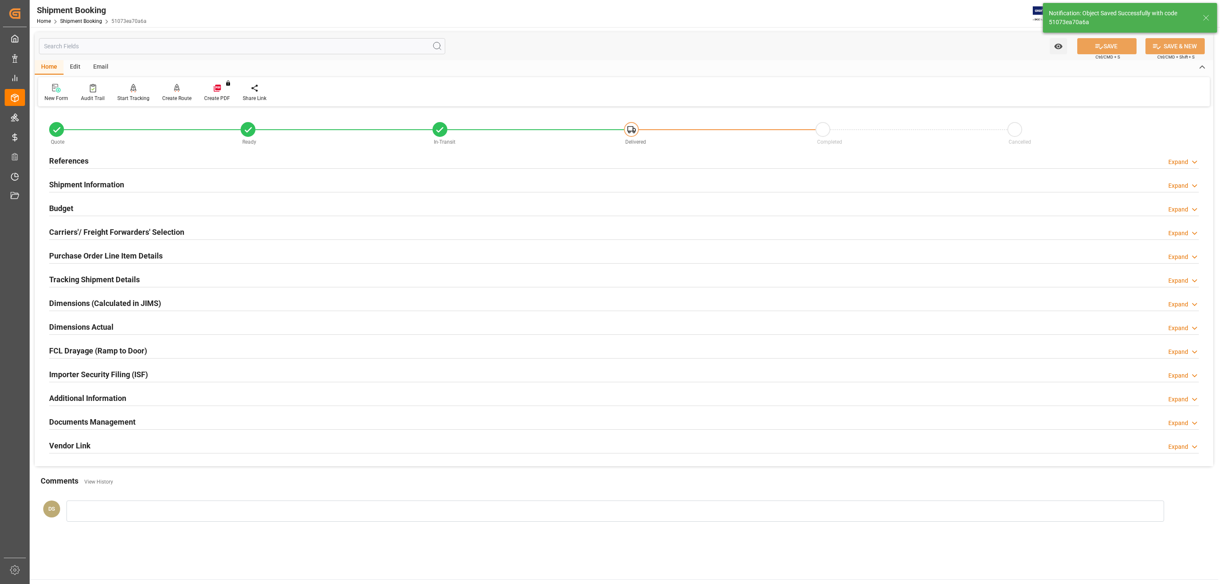
click at [95, 231] on h2 "Carriers'/ Freight Forwarders' Selection" at bounding box center [116, 231] width 135 height 11
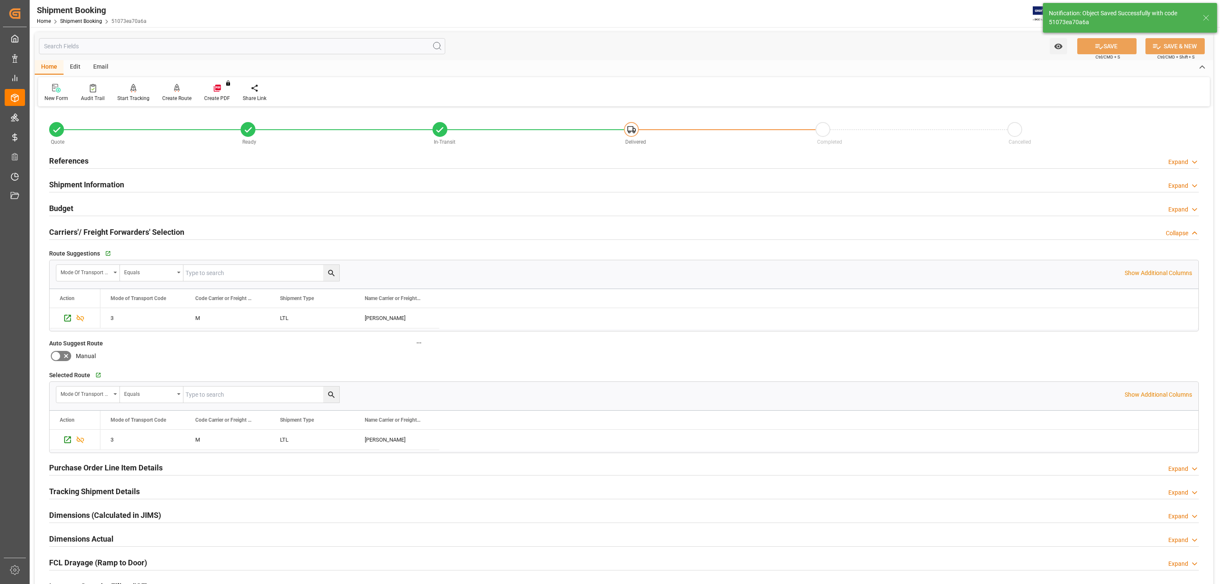
click at [95, 231] on h2 "Carriers'/ Freight Forwarders' Selection" at bounding box center [116, 231] width 135 height 11
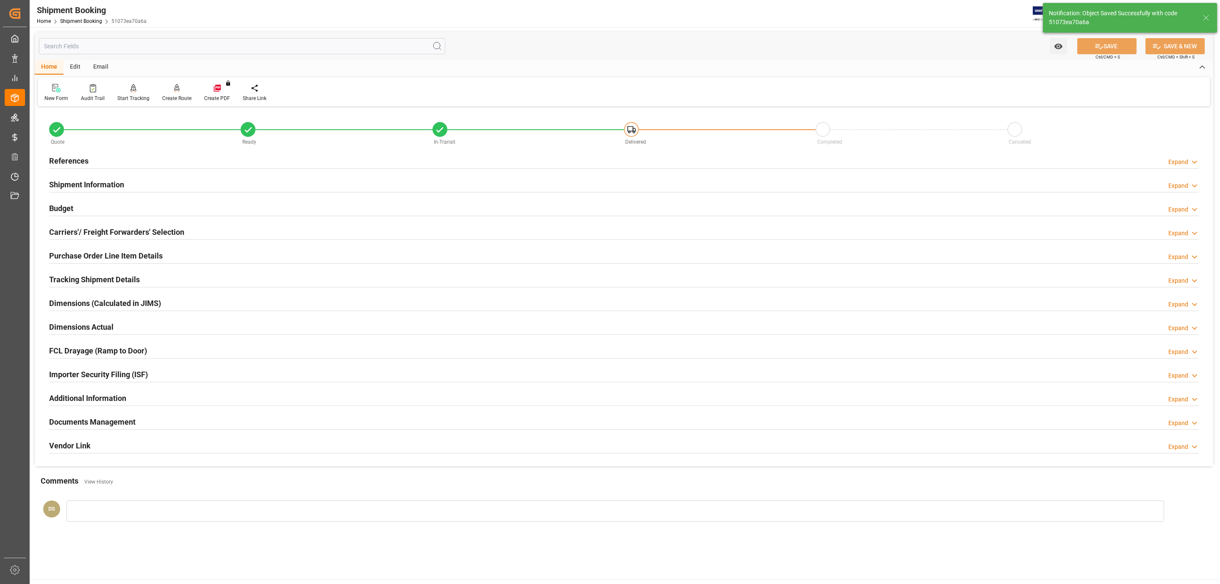
click at [84, 412] on div "Documents Management Expand" at bounding box center [624, 422] width 1162 height 24
click at [84, 421] on h2 "Documents Management" at bounding box center [92, 421] width 86 height 11
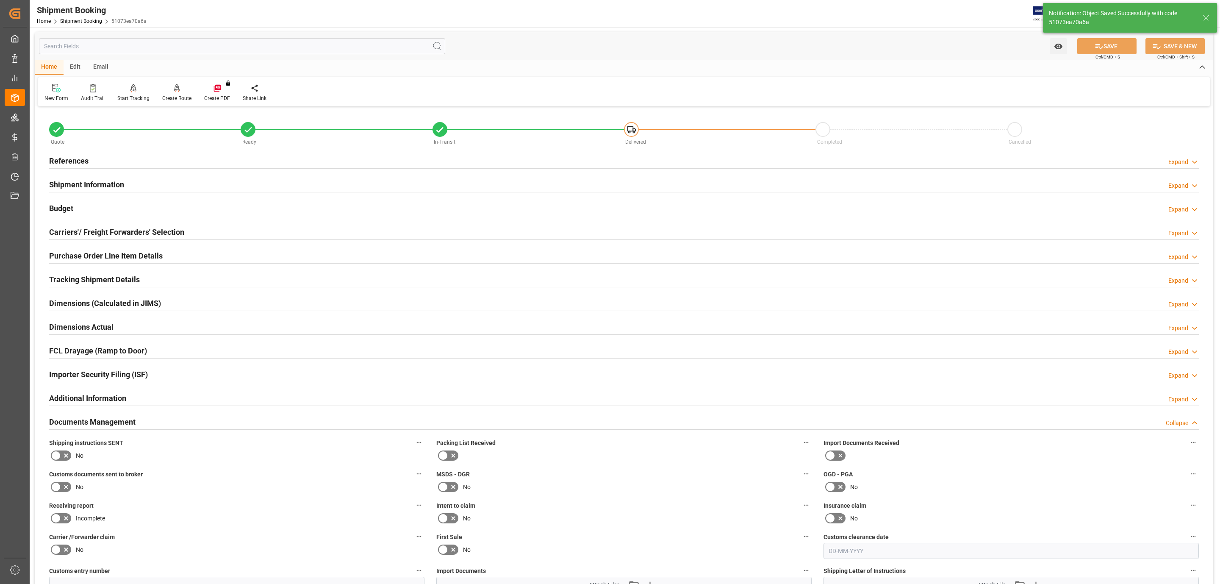
click at [60, 458] on icon at bounding box center [56, 455] width 10 height 10
click at [0, 0] on input "checkbox" at bounding box center [0, 0] width 0 height 0
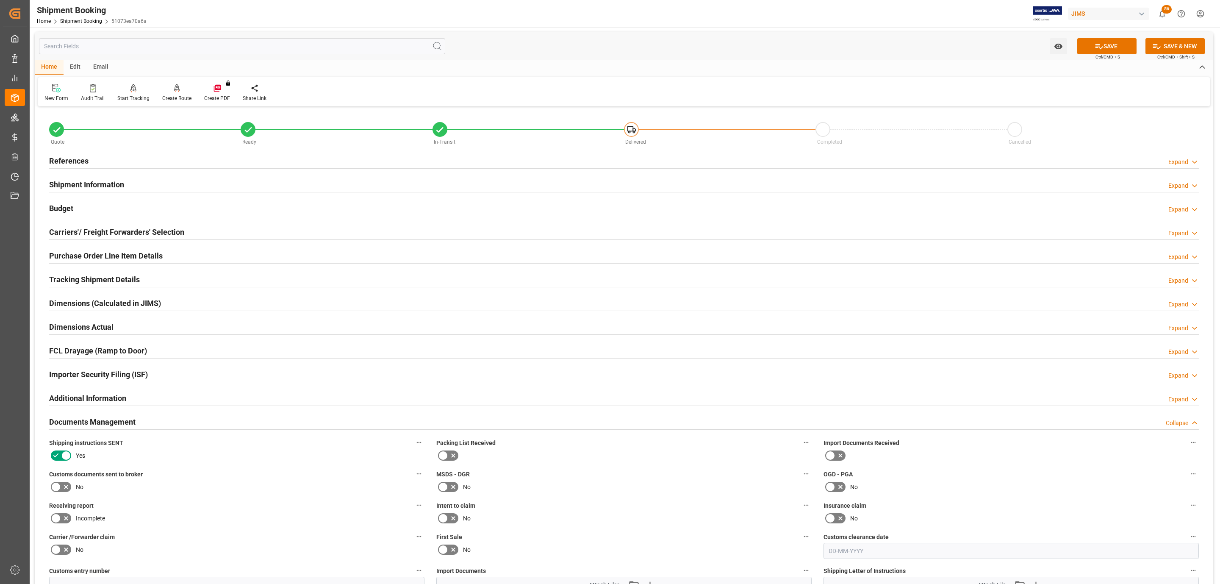
click at [60, 491] on icon at bounding box center [56, 487] width 10 height 10
click at [0, 0] on input "checkbox" at bounding box center [0, 0] width 0 height 0
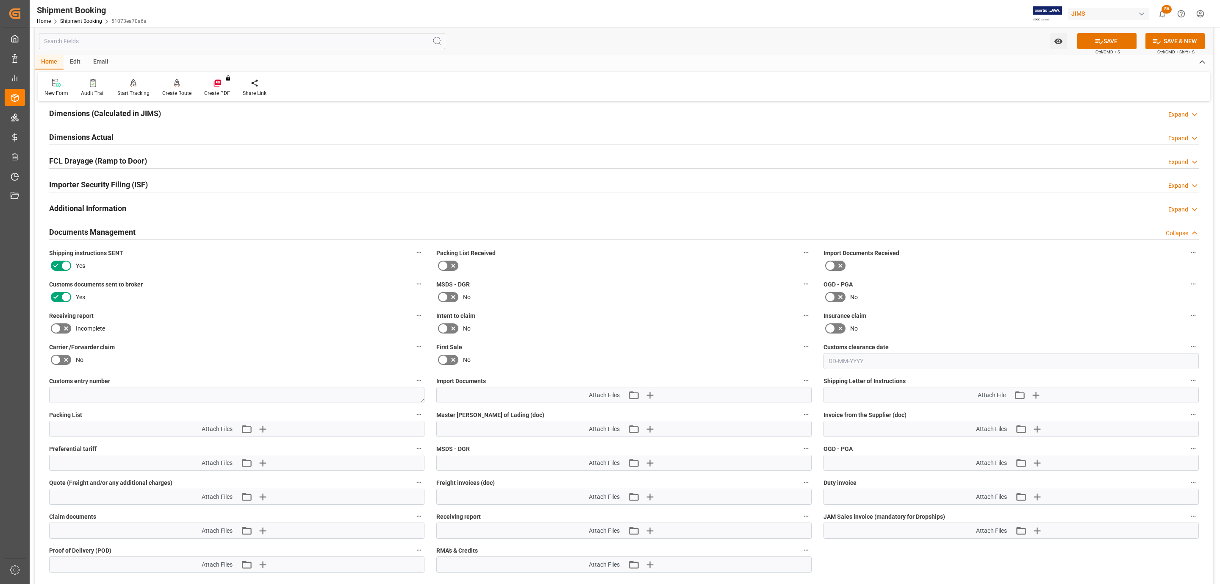
scroll to position [191, 0]
click at [650, 389] on icon "button" at bounding box center [650, 394] width 14 height 14
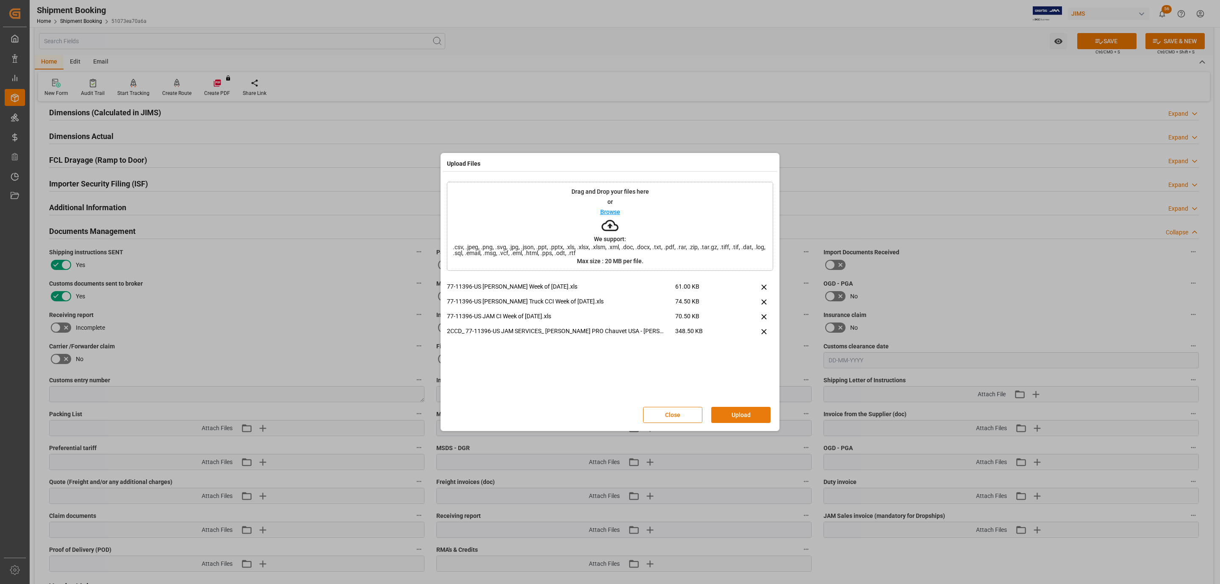
click at [749, 411] on button "Upload" at bounding box center [740, 415] width 59 height 16
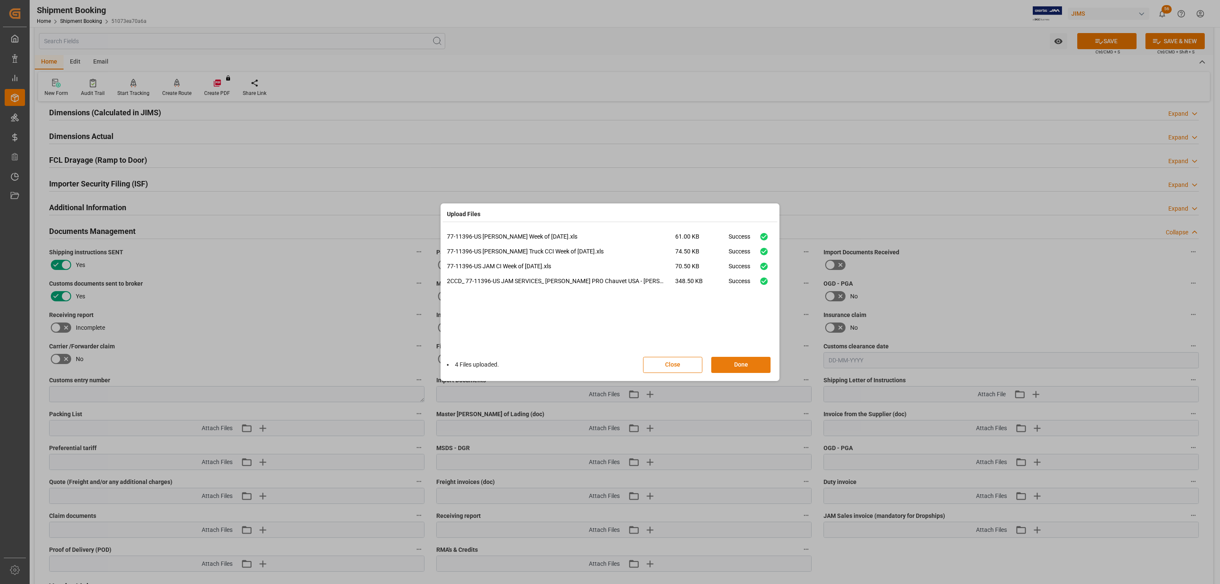
click at [738, 361] on button "Done" at bounding box center [740, 365] width 59 height 16
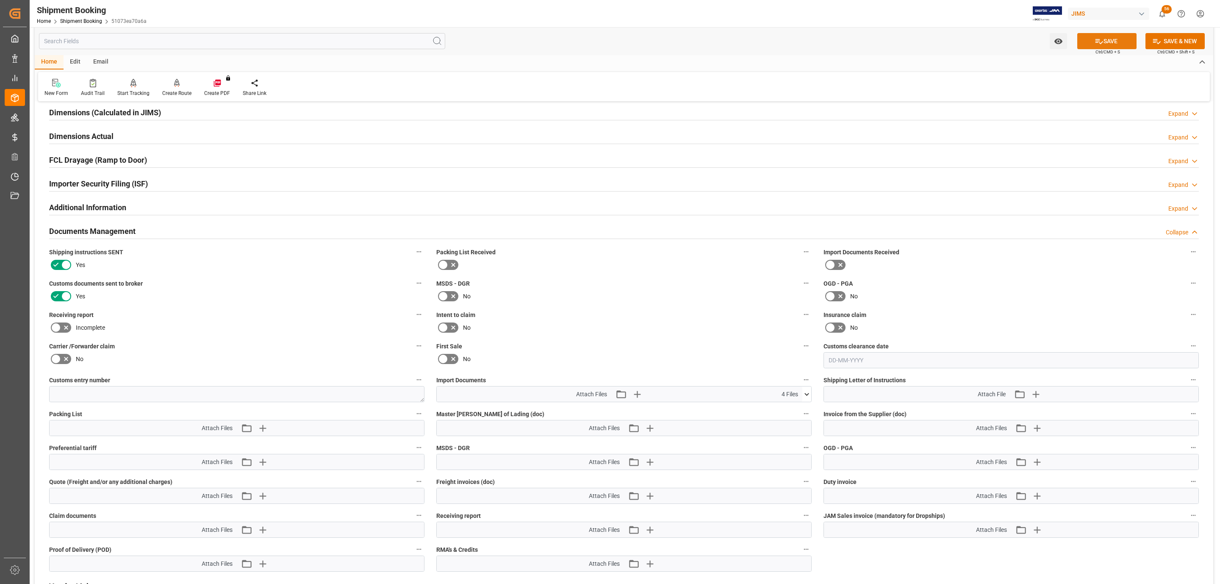
click at [1110, 39] on button "SAVE" at bounding box center [1107, 41] width 59 height 16
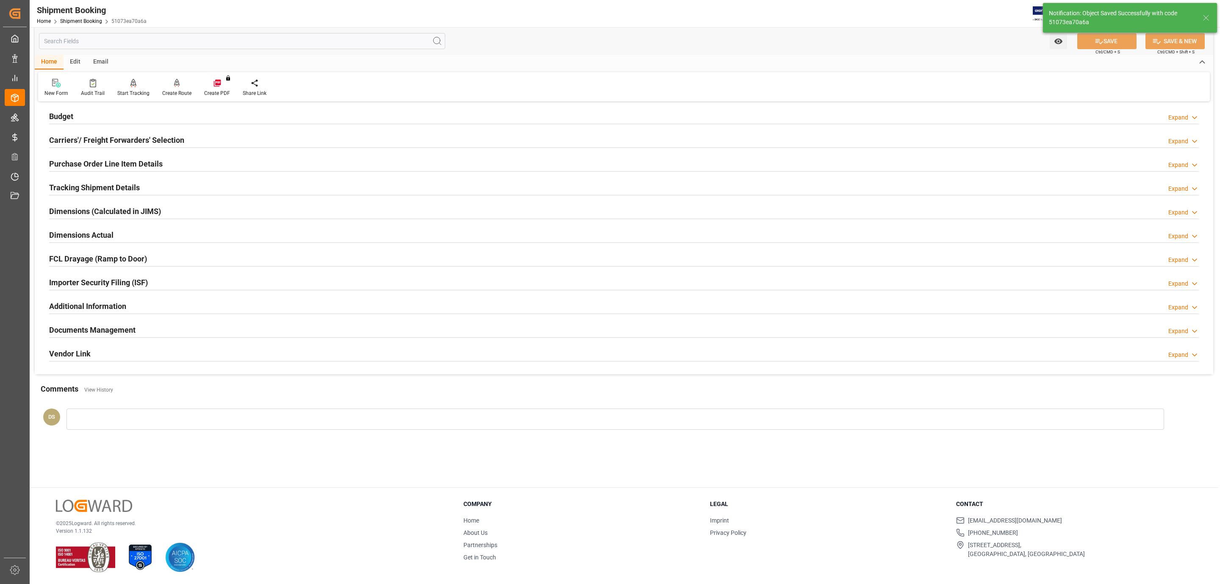
scroll to position [92, 0]
click at [149, 328] on div "Documents Management Expand" at bounding box center [624, 329] width 1150 height 16
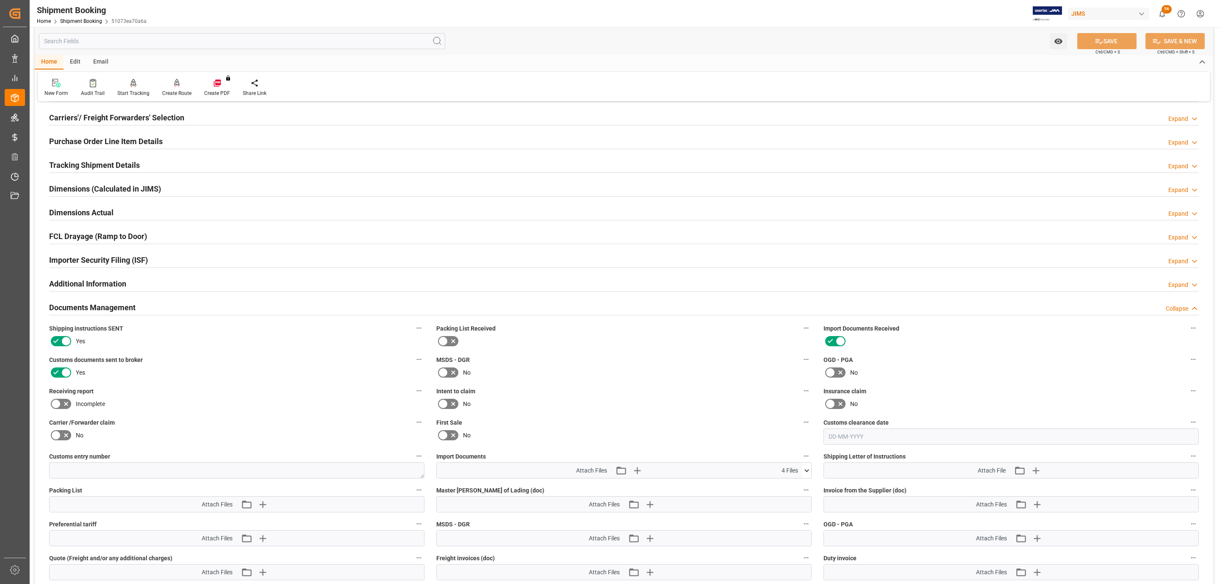
scroll to position [0, 0]
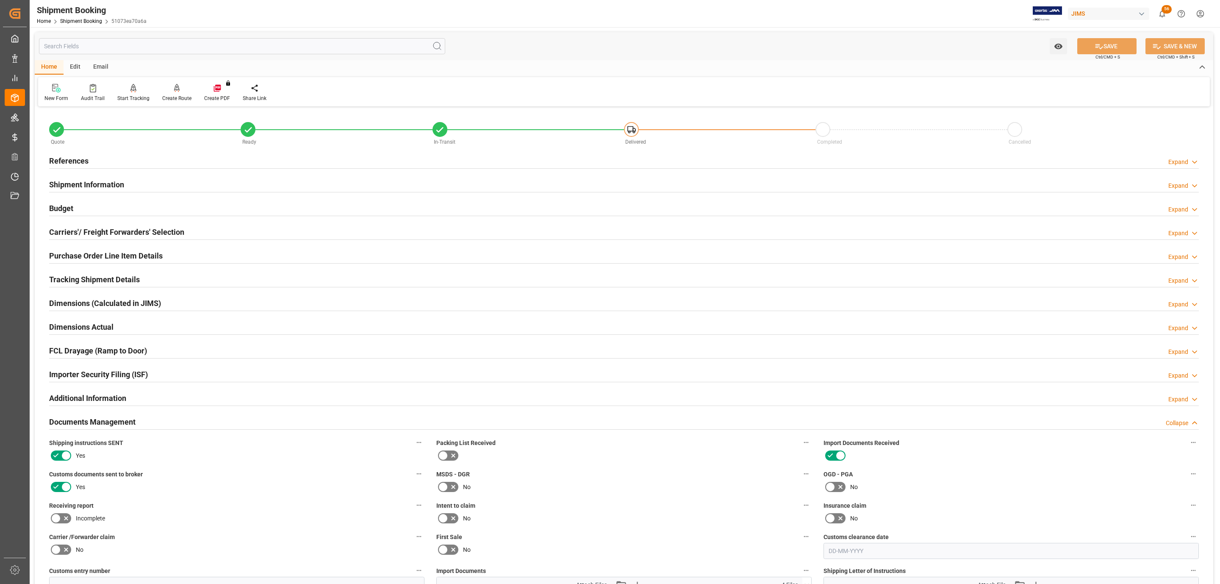
click at [103, 204] on div "Budget Expand" at bounding box center [624, 208] width 1150 height 16
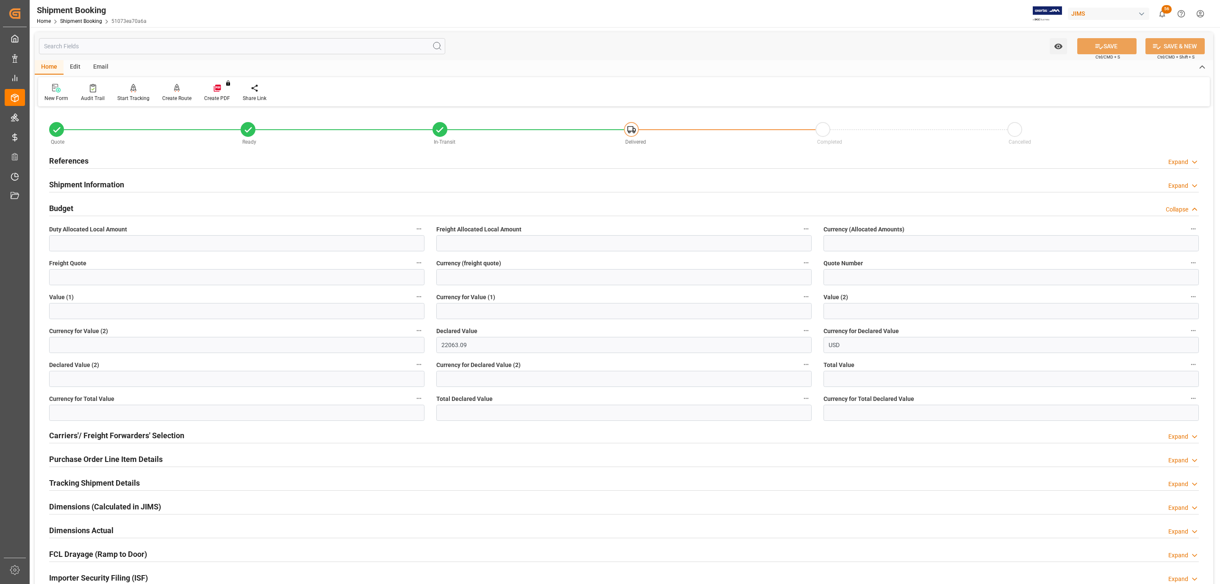
click at [86, 205] on div "Budget Collapse" at bounding box center [624, 208] width 1150 height 16
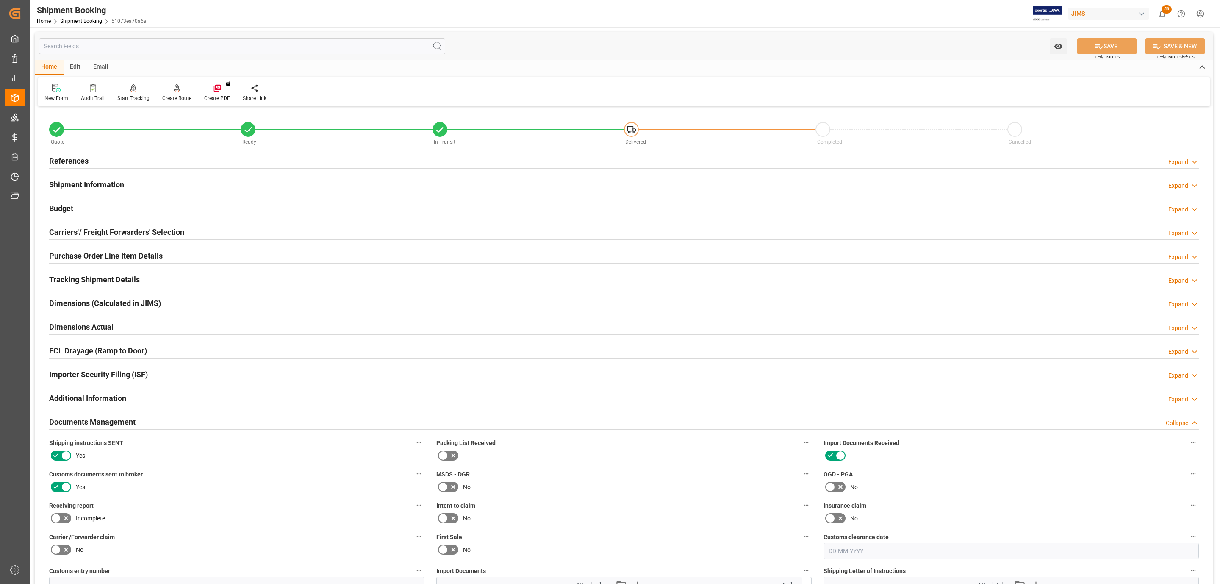
click at [187, 286] on div "Tracking Shipment Details Expand" at bounding box center [624, 279] width 1150 height 16
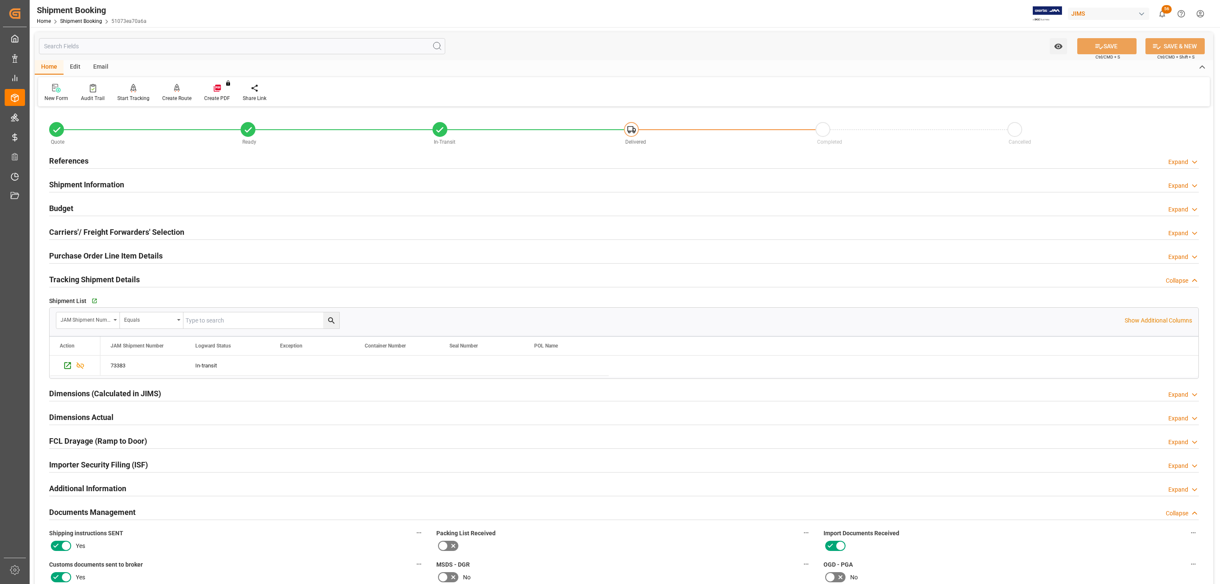
click at [94, 189] on h2 "Shipment Information" at bounding box center [86, 184] width 75 height 11
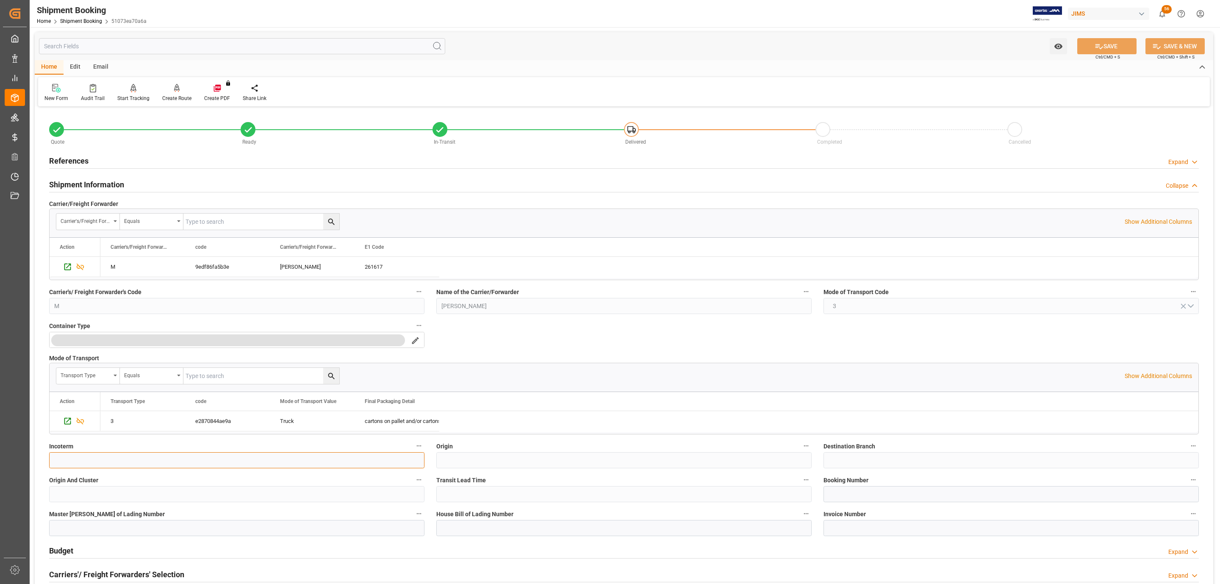
click at [84, 458] on input at bounding box center [236, 460] width 375 height 16
type input "EXW Sunrise [GEOGRAPHIC_DATA] [GEOGRAPHIC_DATA]"
click at [1102, 45] on button "SAVE" at bounding box center [1107, 46] width 59 height 16
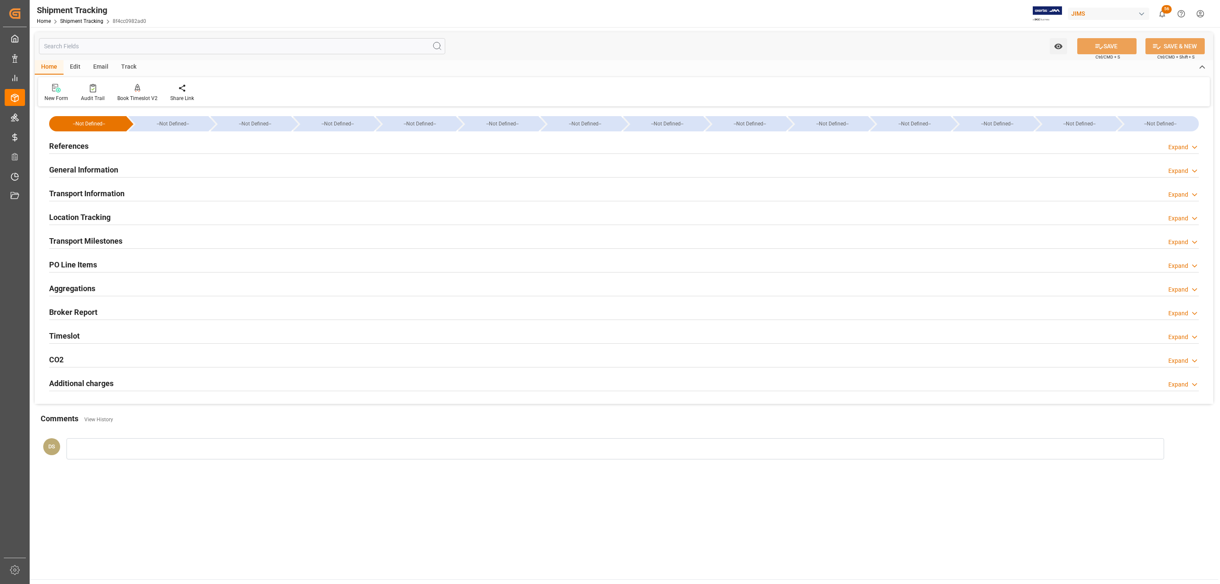
click at [111, 214] on div "Location Tracking Expand" at bounding box center [624, 216] width 1150 height 16
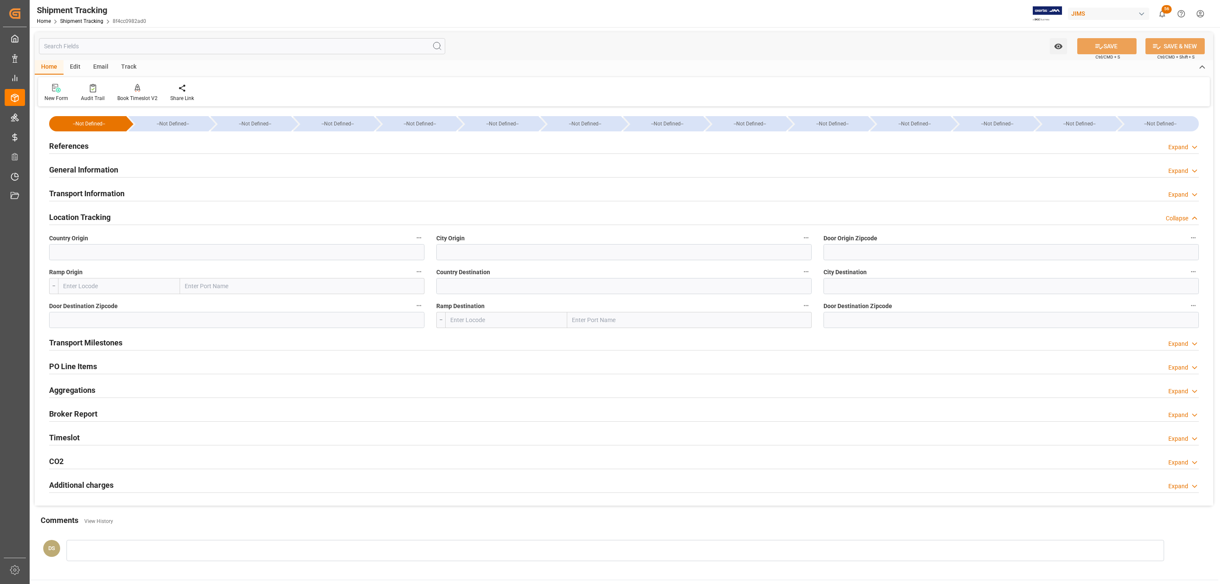
click at [109, 189] on h2 "Transport Information" at bounding box center [86, 193] width 75 height 11
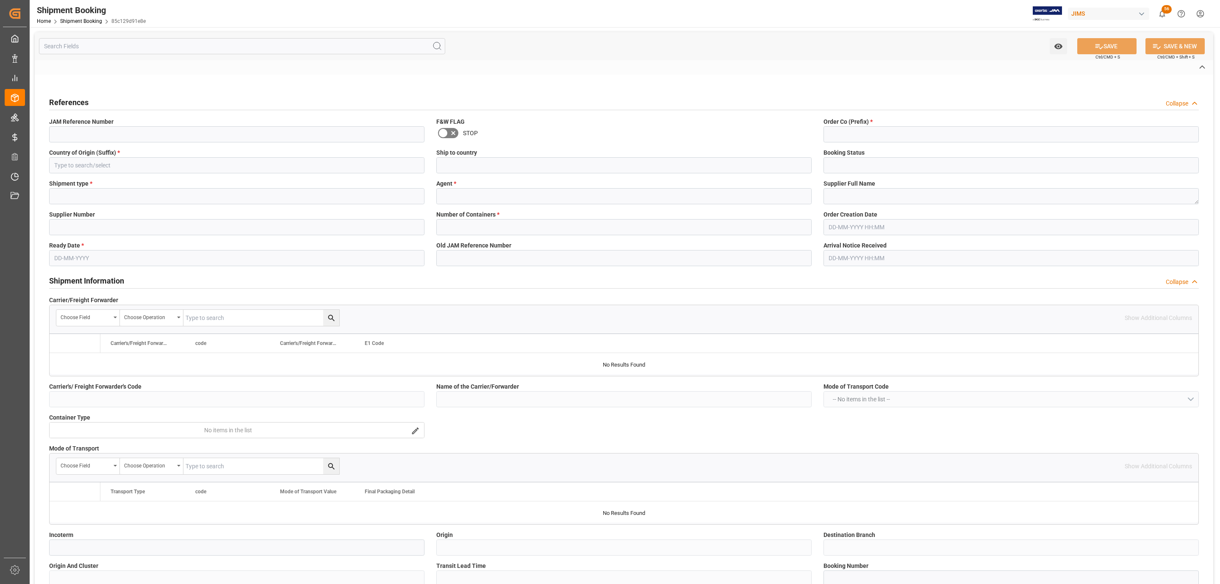
type input "77-11461-CN"
type input "77"
type input "CN"
type input "[GEOGRAPHIC_DATA]"
type input "Quote"
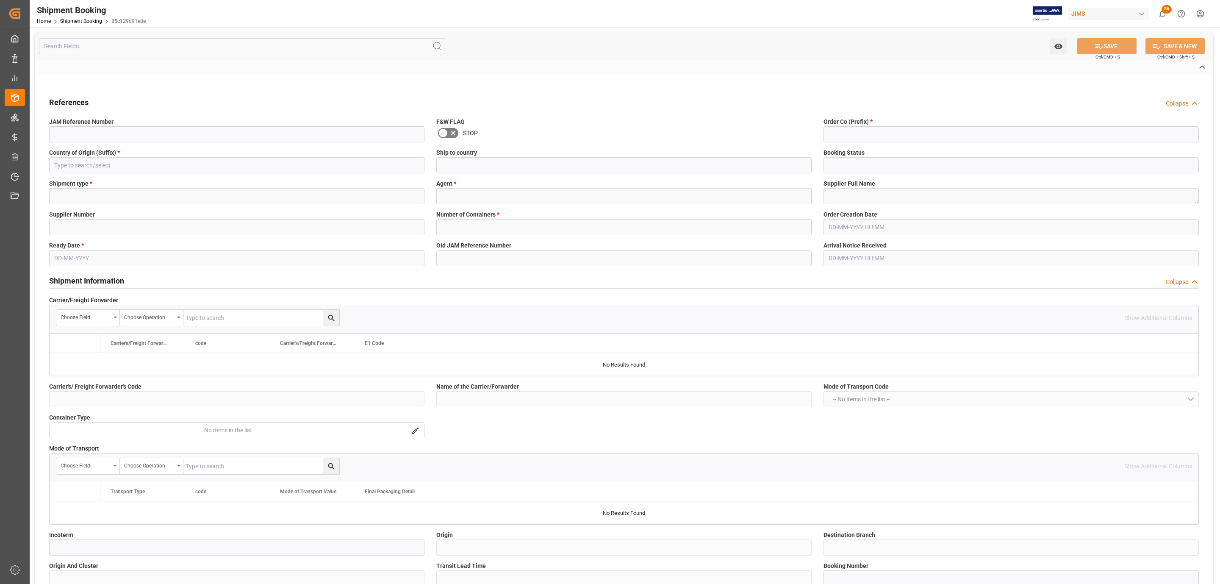
type input "FCL"
type input "[PERSON_NAME]"
type textarea "Chauvet China"
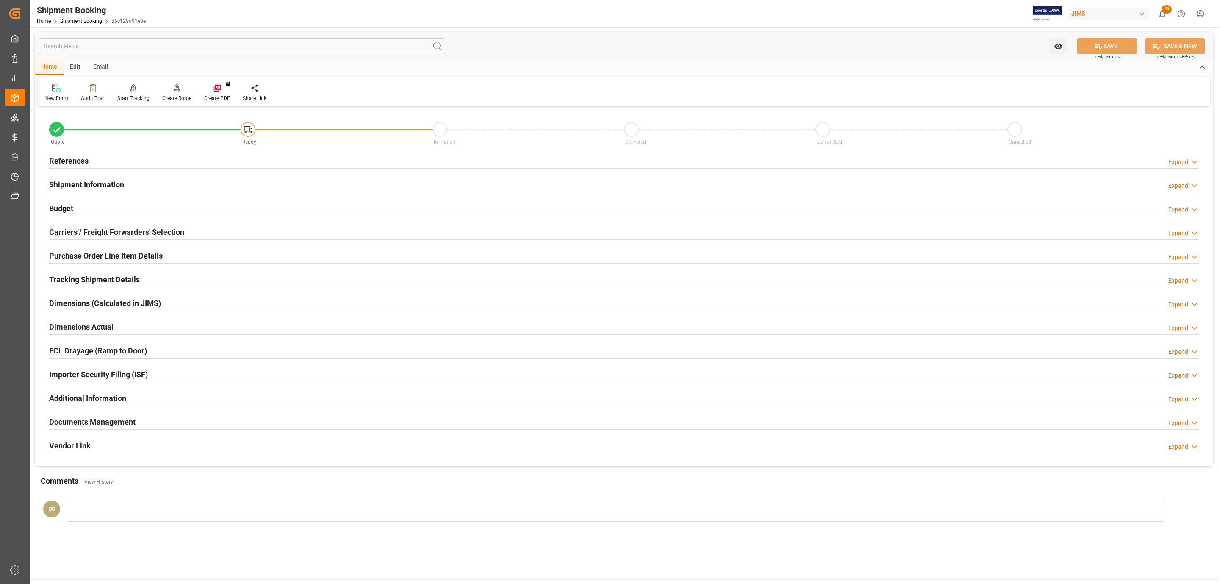
type input "0"
type input "[DATE]"
click at [83, 156] on h2 "References" at bounding box center [68, 160] width 39 height 11
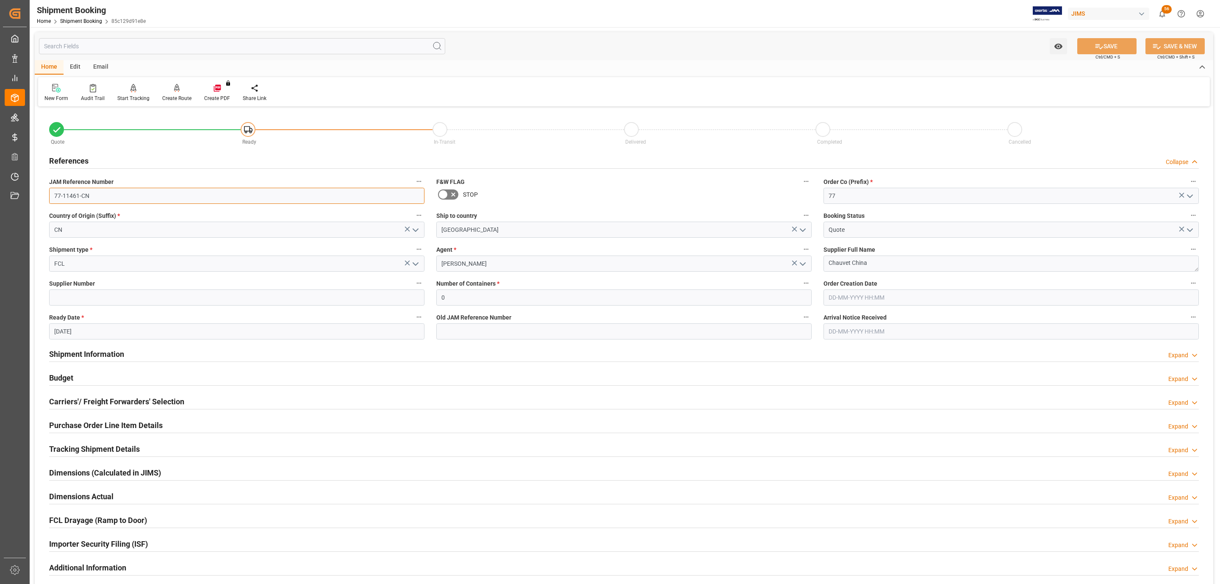
click at [95, 200] on input "77-11461-CN" at bounding box center [236, 196] width 375 height 16
click at [95, 201] on input "77-11461-CN" at bounding box center [236, 196] width 375 height 16
click at [146, 402] on h2 "Carriers'/ Freight Forwarders' Selection" at bounding box center [116, 401] width 135 height 11
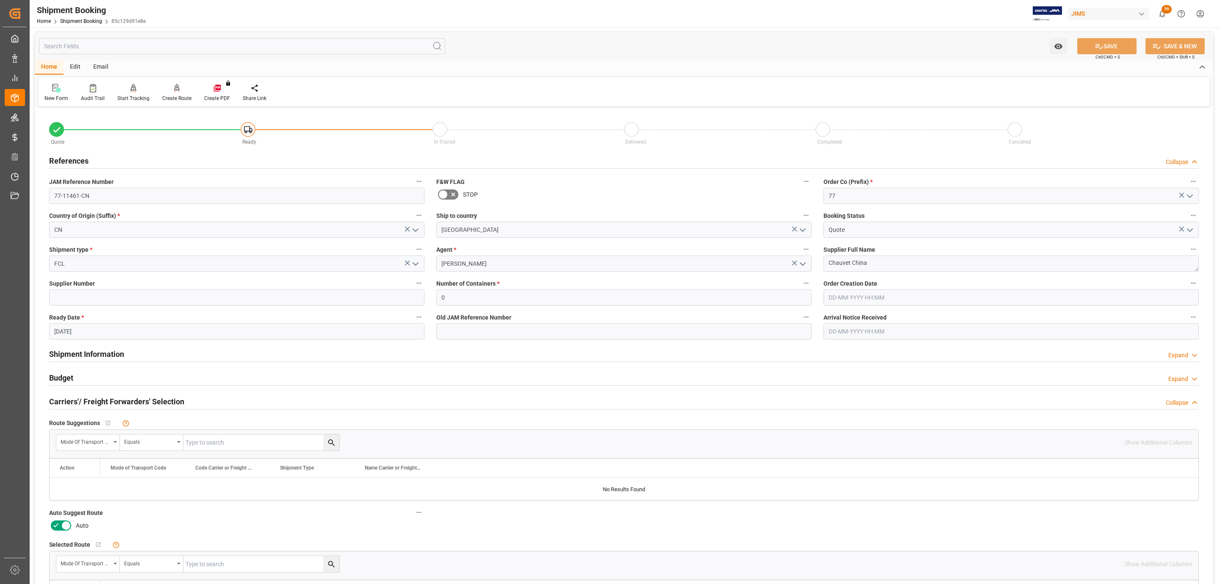
click at [56, 526] on icon at bounding box center [56, 525] width 10 height 10
click at [0, 0] on input "checkbox" at bounding box center [0, 0] width 0 height 0
click at [1099, 47] on icon at bounding box center [1099, 46] width 9 height 9
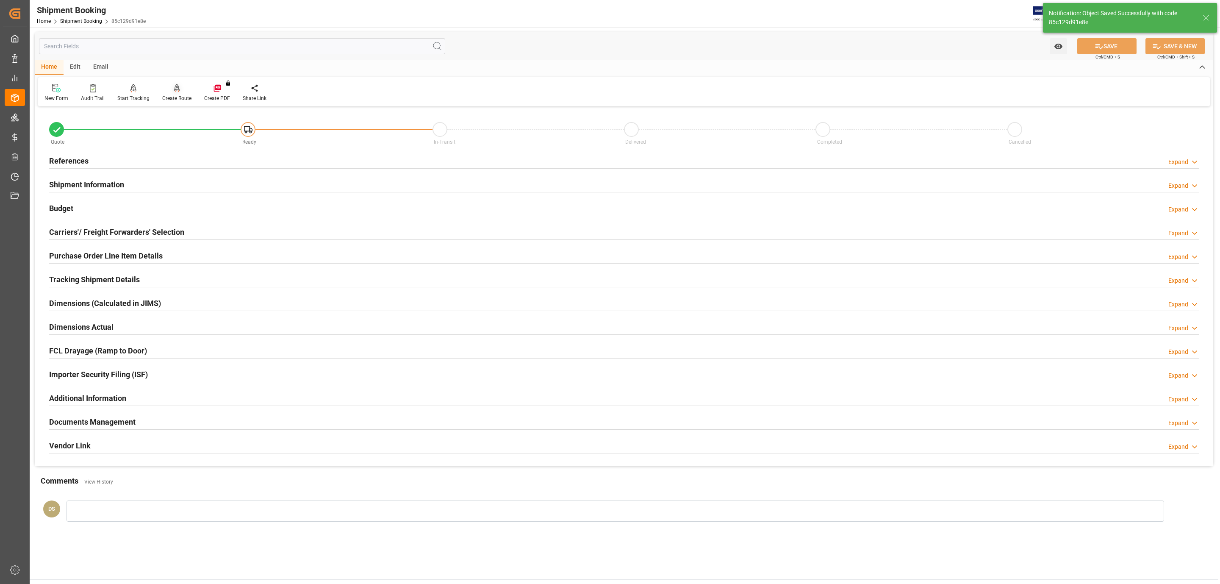
click at [170, 92] on div at bounding box center [176, 87] width 29 height 9
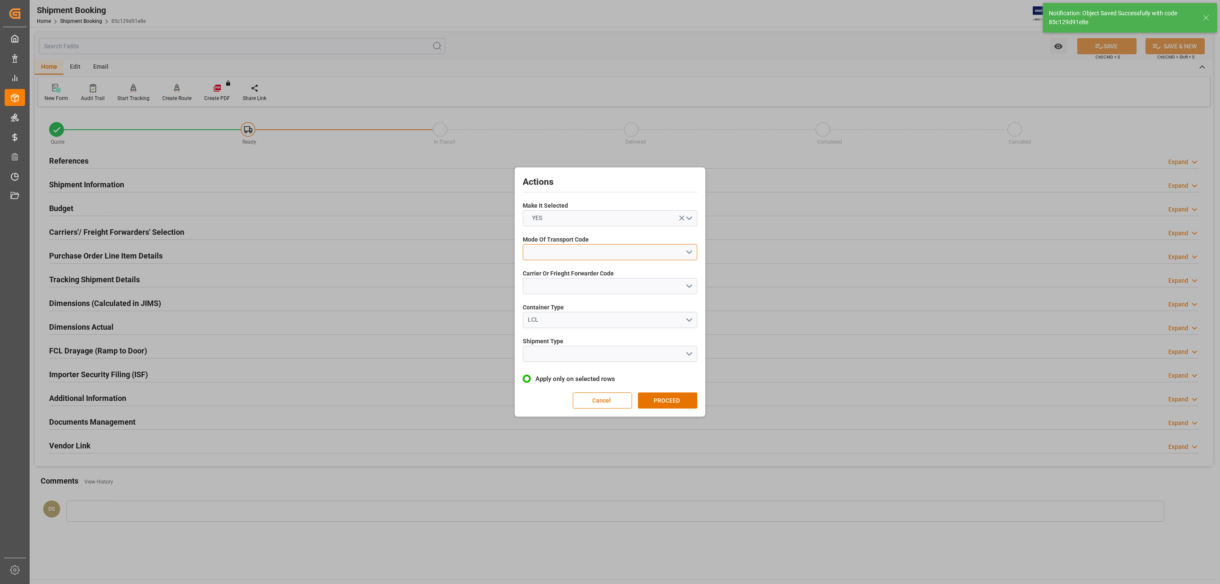
click at [588, 259] on button "open menu" at bounding box center [610, 252] width 175 height 16
click at [568, 257] on div "1- OCEAN" at bounding box center [610, 254] width 174 height 18
click at [568, 280] on button "open menu" at bounding box center [610, 286] width 175 height 16
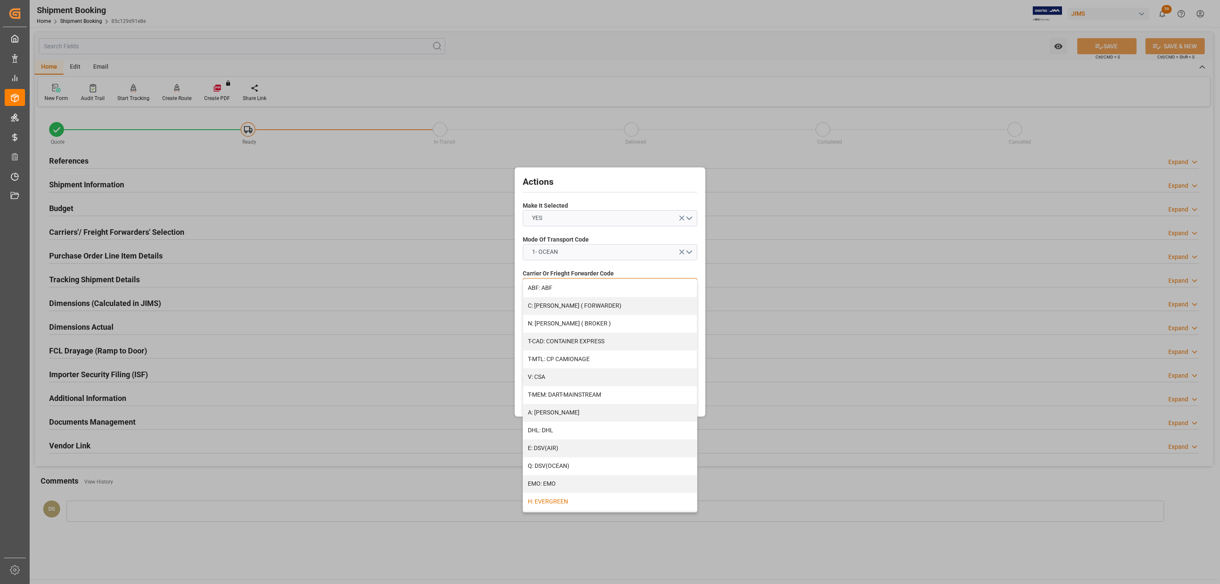
click at [571, 495] on div "H: EVERGREEN" at bounding box center [610, 502] width 174 height 18
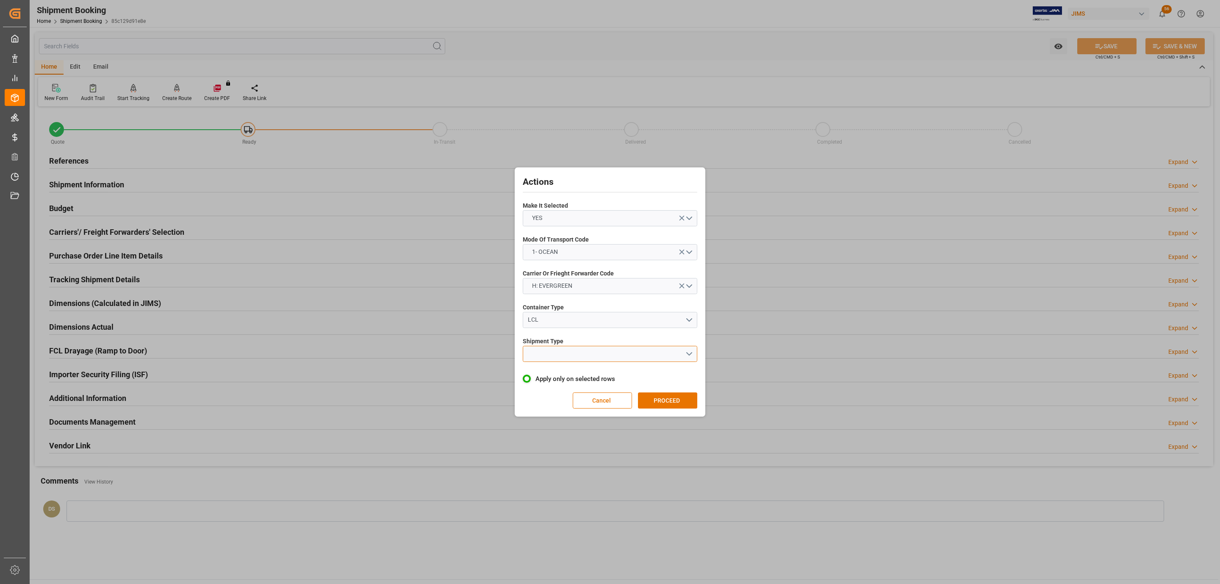
click at [550, 358] on button "open menu" at bounding box center [610, 354] width 175 height 16
click at [550, 385] on div "FCL" at bounding box center [610, 392] width 174 height 18
click at [679, 398] on button "PROCEED" at bounding box center [667, 400] width 59 height 16
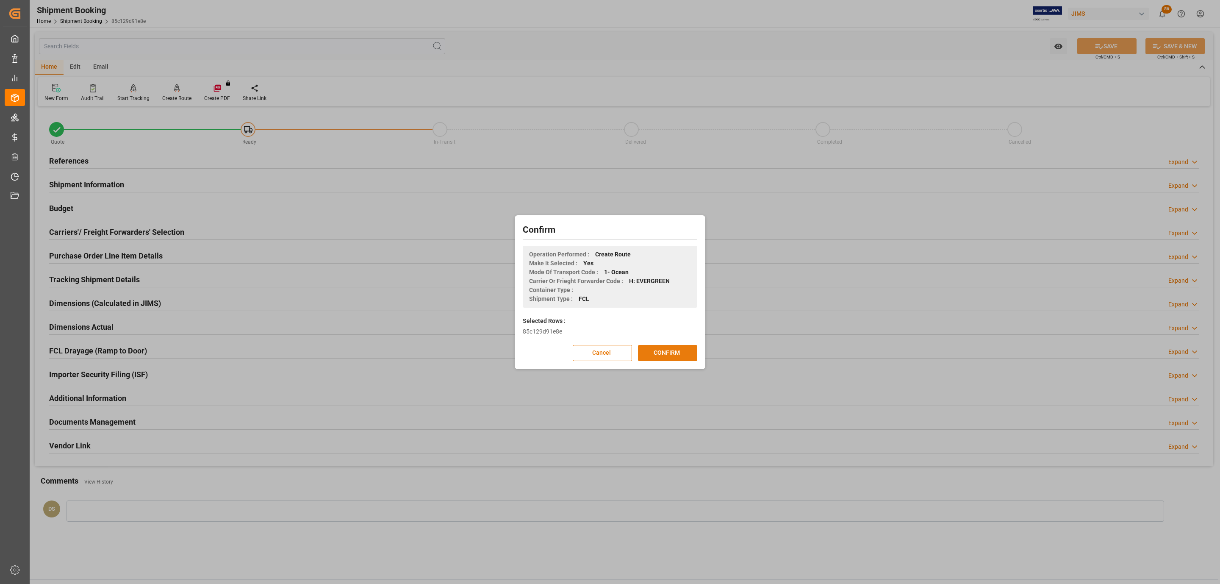
click at [670, 350] on button "CONFIRM" at bounding box center [667, 353] width 59 height 16
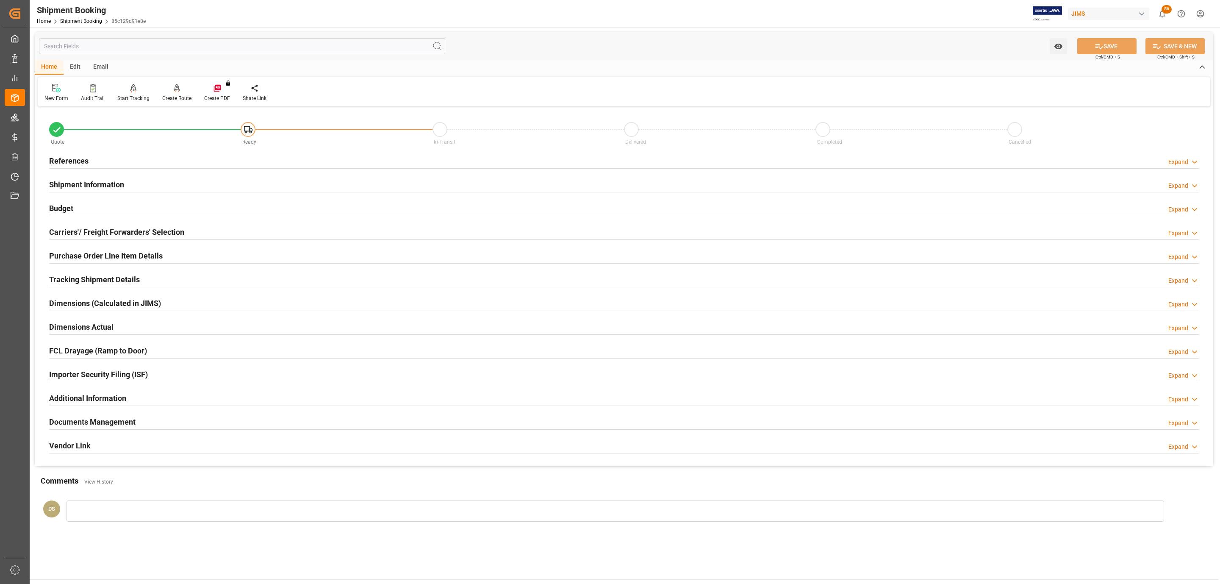
click at [125, 426] on h2 "Documents Management" at bounding box center [92, 421] width 86 height 11
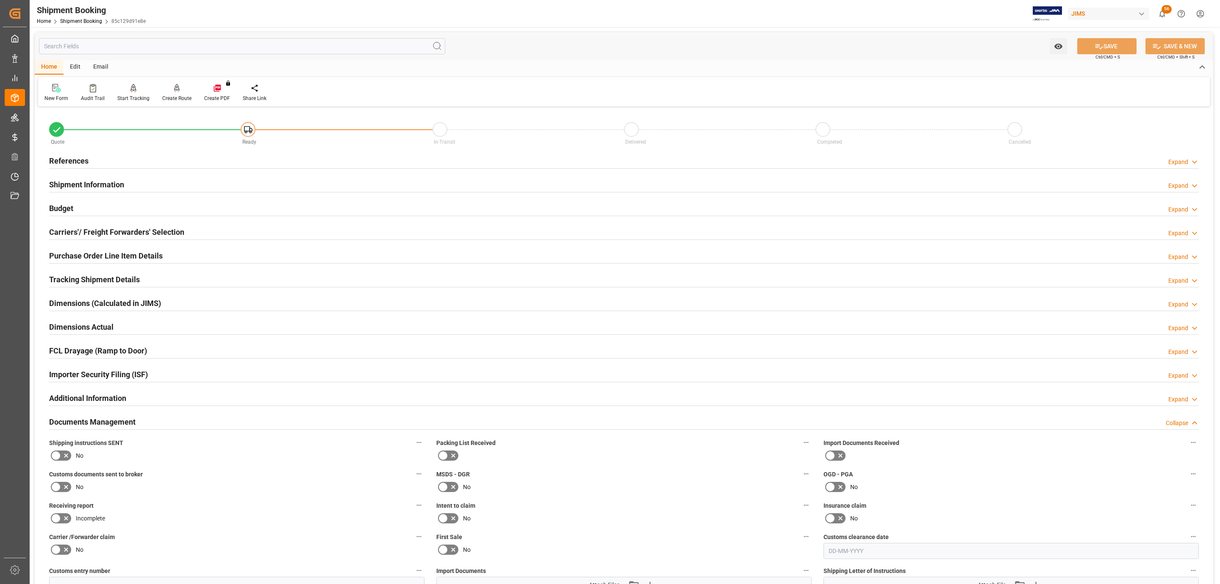
click at [64, 458] on icon at bounding box center [66, 456] width 4 height 4
click at [0, 0] on input "checkbox" at bounding box center [0, 0] width 0 height 0
click at [64, 458] on icon at bounding box center [66, 456] width 4 height 4
click at [0, 0] on input "checkbox" at bounding box center [0, 0] width 0 height 0
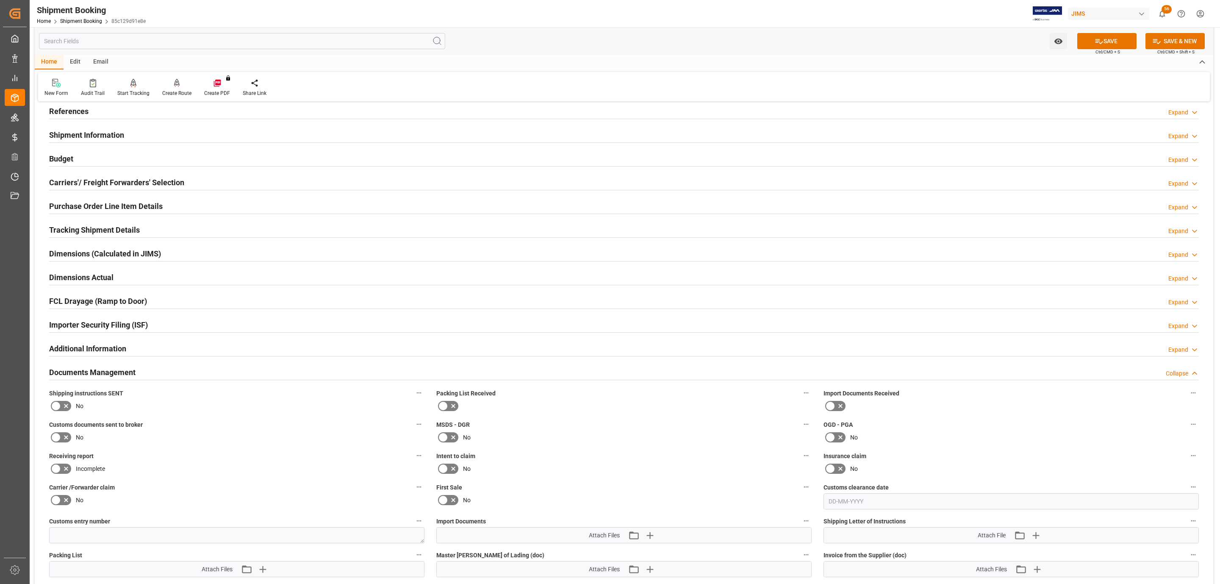
scroll to position [127, 0]
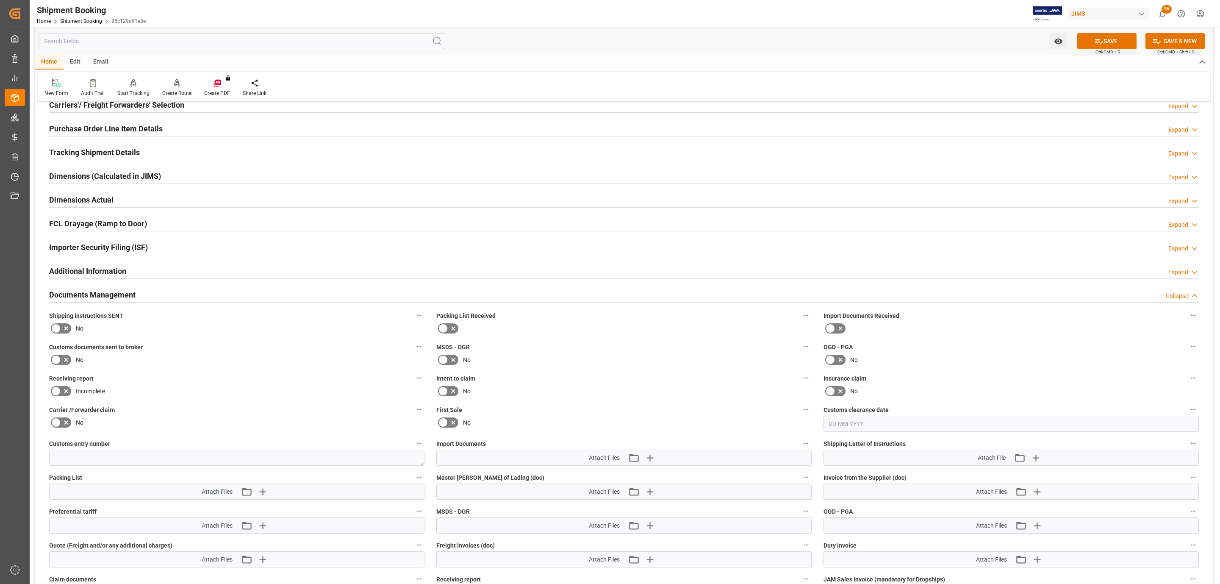
click at [62, 331] on icon at bounding box center [66, 328] width 10 height 10
click at [0, 0] on input "checkbox" at bounding box center [0, 0] width 0 height 0
click at [1036, 455] on icon "button" at bounding box center [1036, 458] width 14 height 14
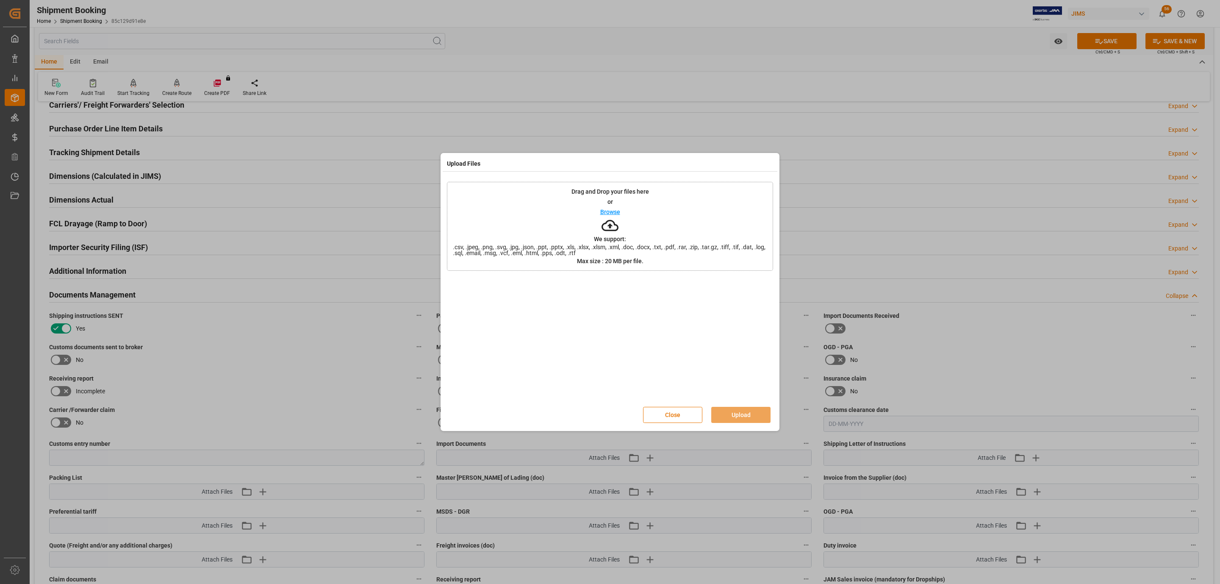
click at [641, 215] on div "Drag and Drop your files here or Browse We support: .csv, .jpeg, .png, .svg, .j…" at bounding box center [610, 226] width 326 height 89
click at [736, 414] on button "Upload" at bounding box center [740, 415] width 59 height 16
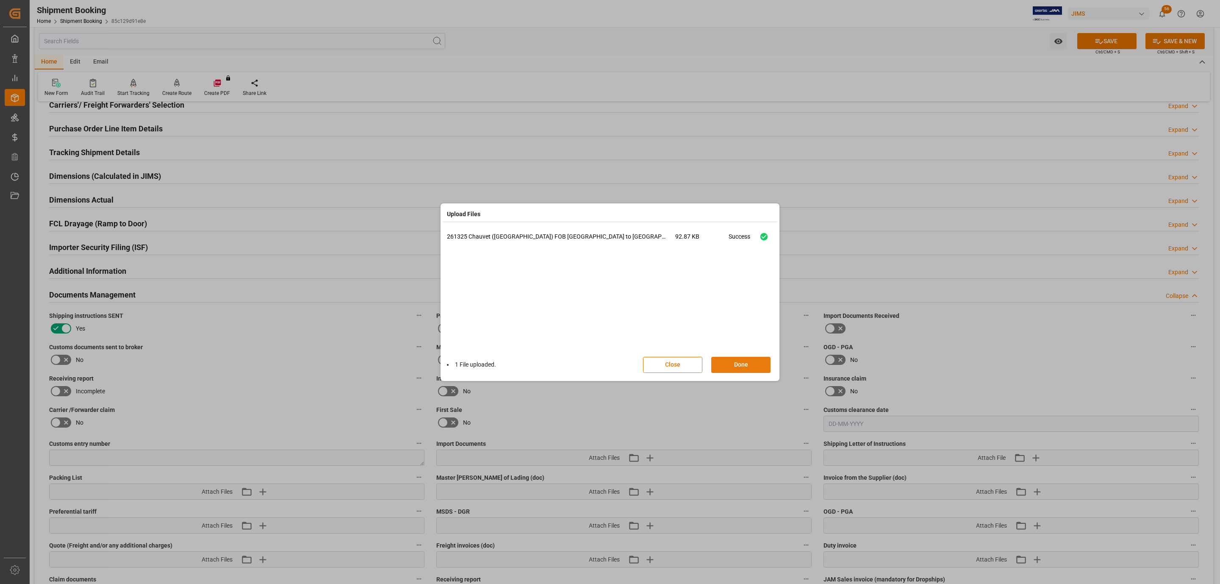
click at [744, 360] on button "Done" at bounding box center [740, 365] width 59 height 16
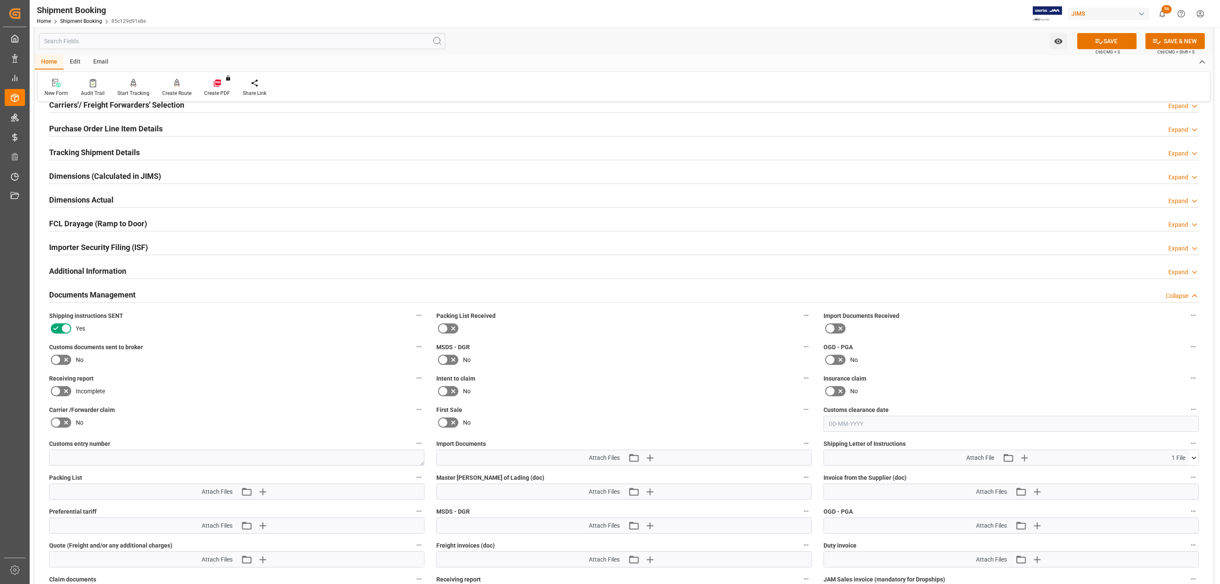
click at [1090, 44] on button "SAVE" at bounding box center [1107, 41] width 59 height 16
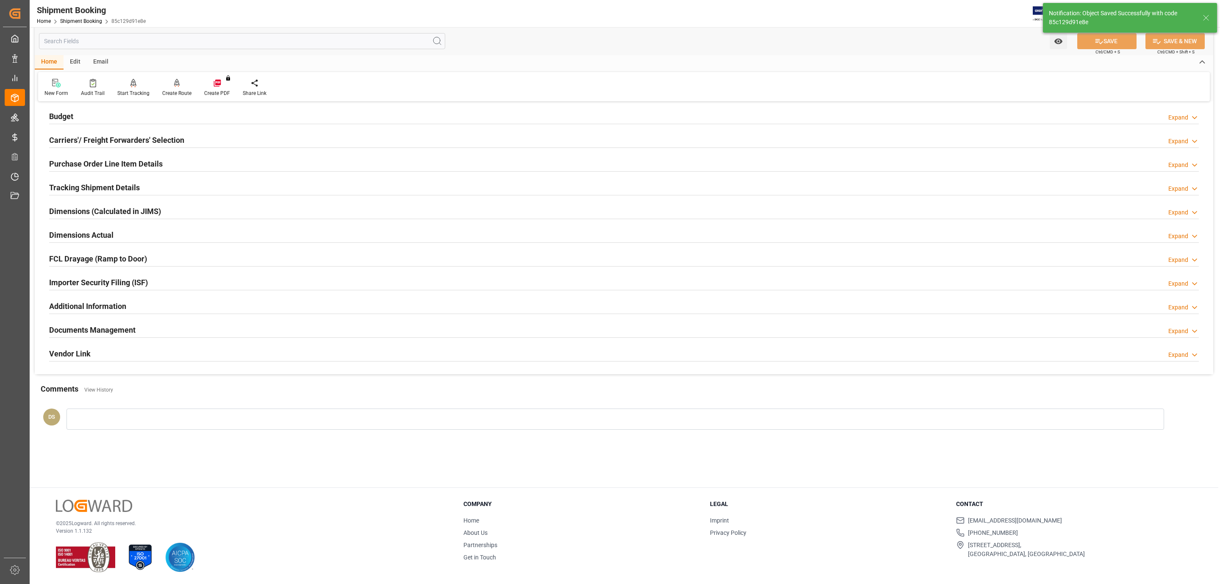
scroll to position [92, 0]
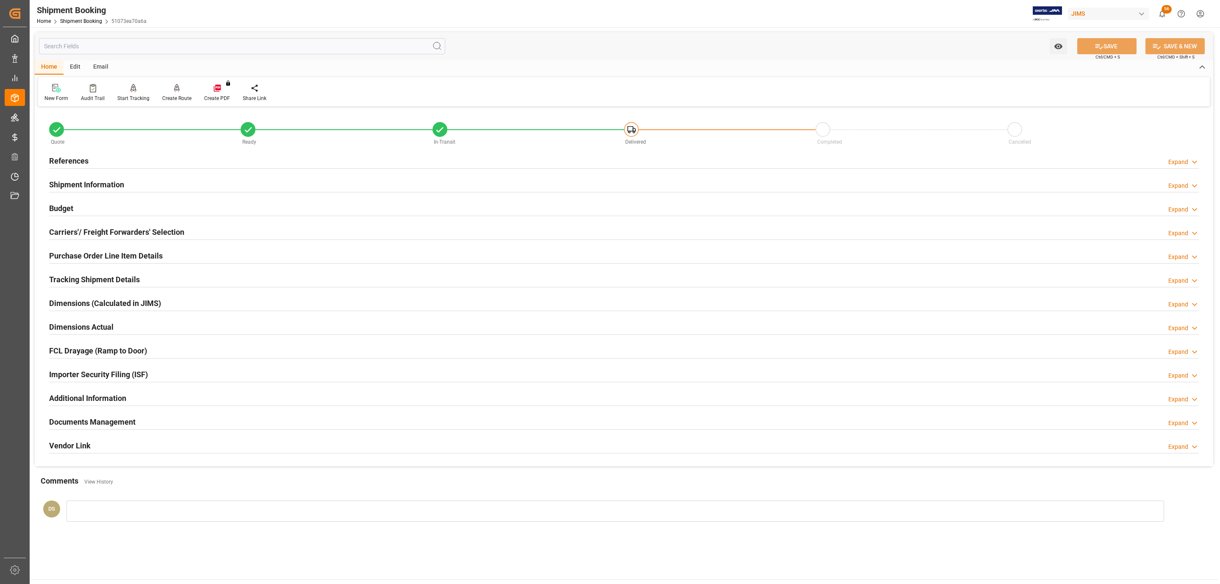
click at [125, 162] on div "References Expand" at bounding box center [624, 160] width 1150 height 16
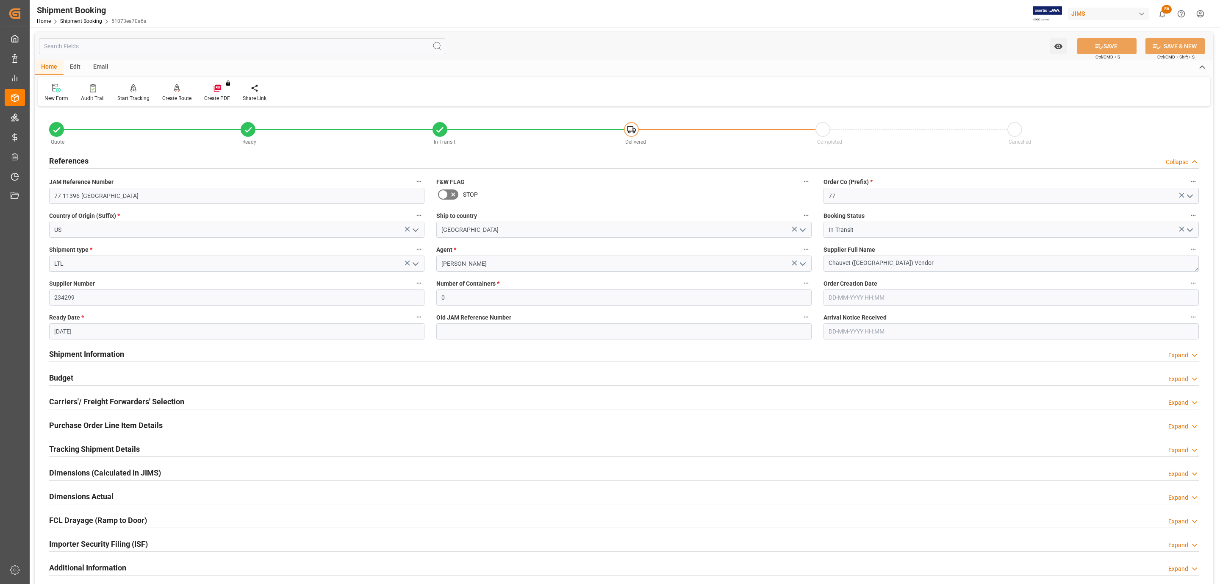
scroll to position [224, 0]
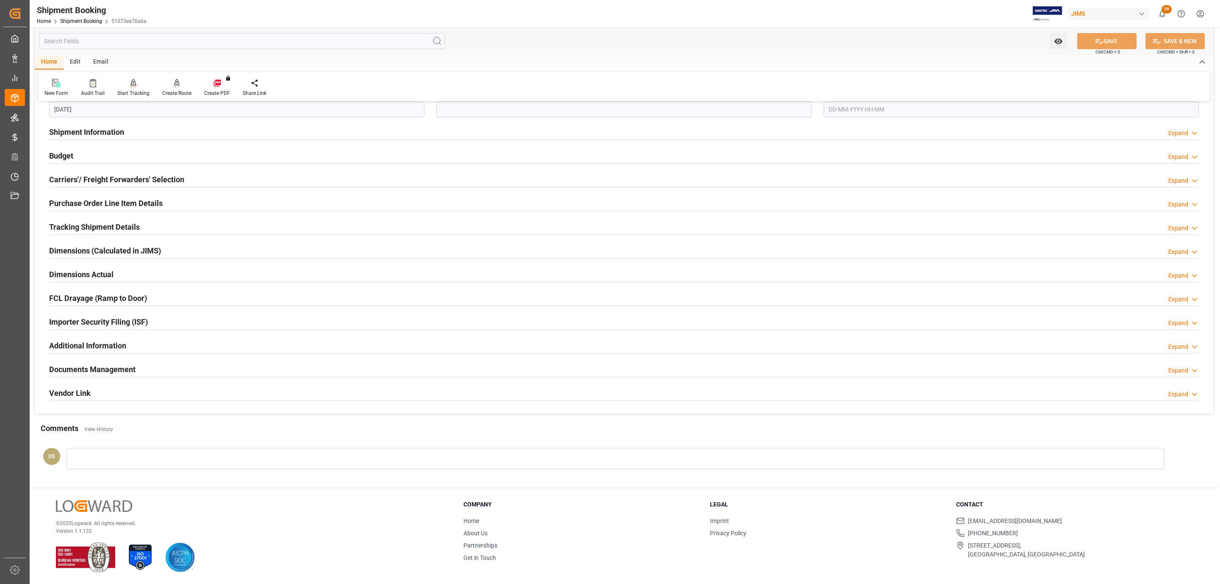
click at [108, 365] on h2 "Documents Management" at bounding box center [92, 369] width 86 height 11
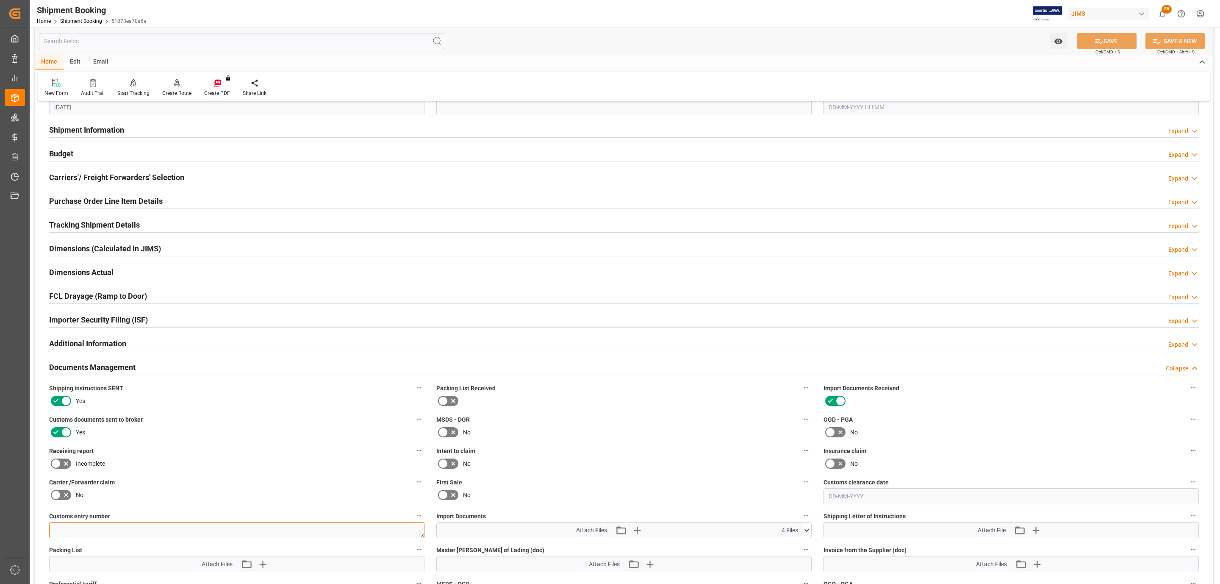
click at [78, 532] on textarea at bounding box center [236, 530] width 375 height 16
paste textarea "13391-69303275-6"
type textarea "13391-69303275-6"
click at [1086, 46] on button "SAVE" at bounding box center [1107, 41] width 59 height 16
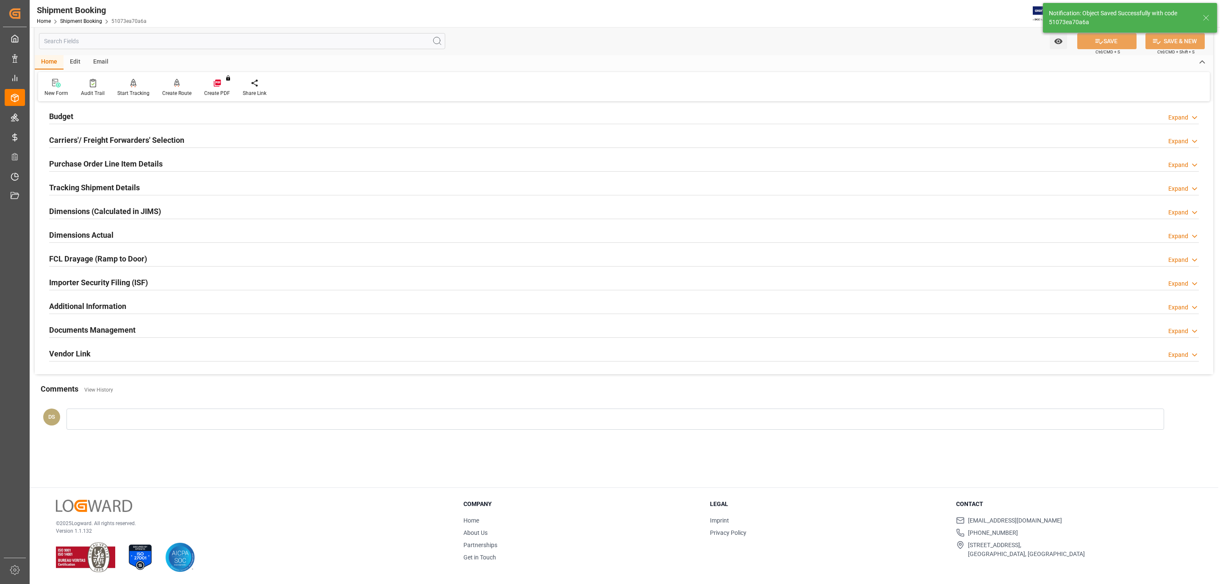
scroll to position [55, 0]
